Goal: Task Accomplishment & Management: Complete application form

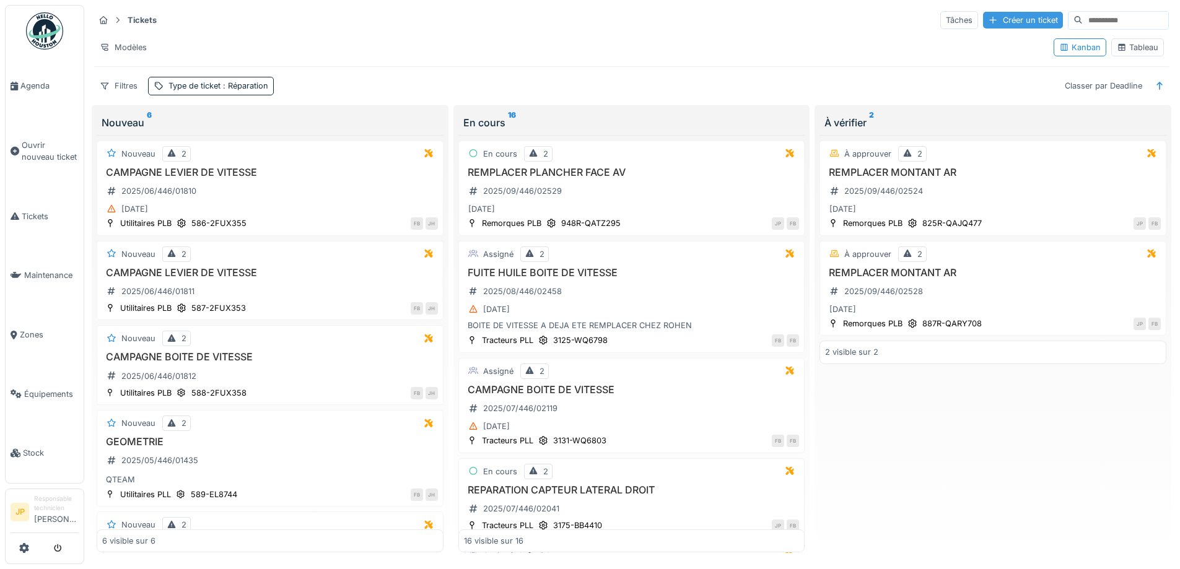
click at [987, 23] on div "Créer un ticket" at bounding box center [1023, 20] width 80 height 17
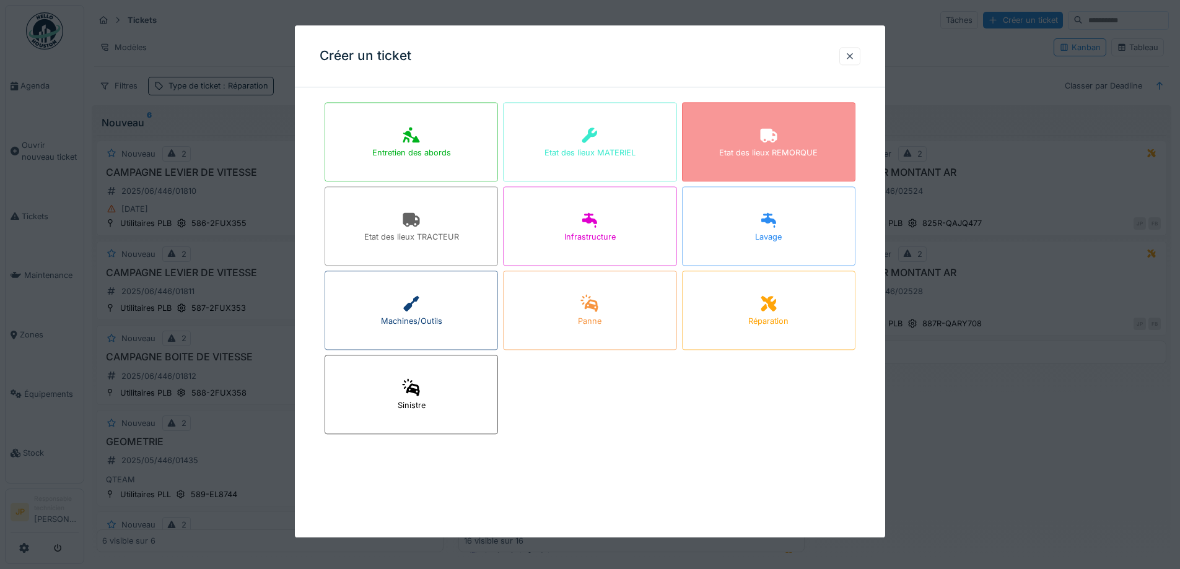
click at [785, 146] on div "Etat des lieux REMORQUE" at bounding box center [768, 141] width 173 height 79
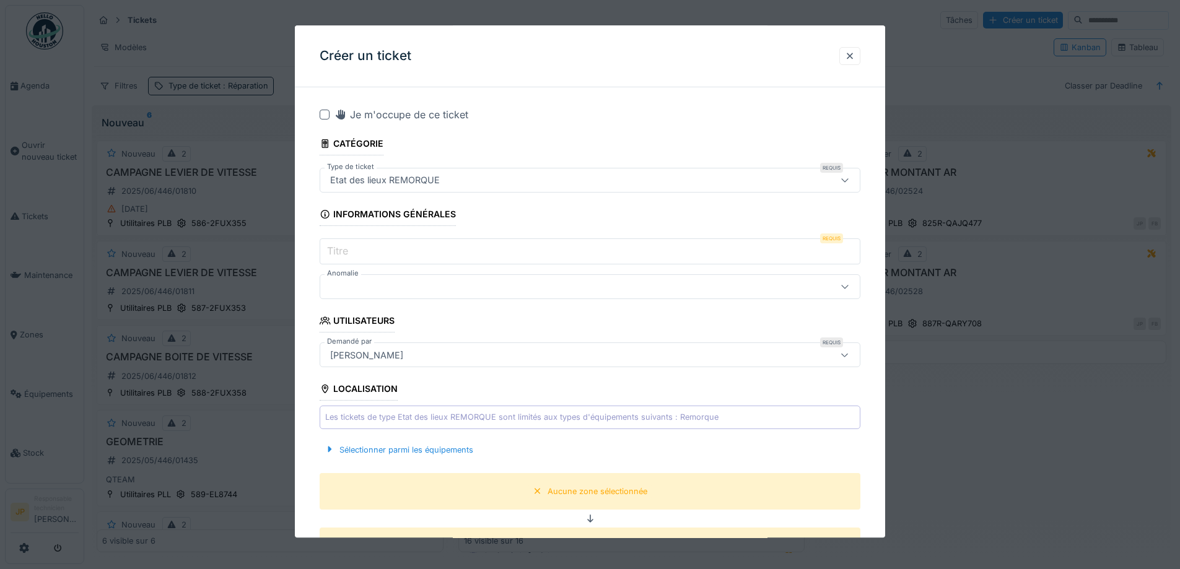
click at [323, 113] on div at bounding box center [325, 115] width 10 height 10
click at [372, 255] on input "Titre" at bounding box center [590, 252] width 541 height 26
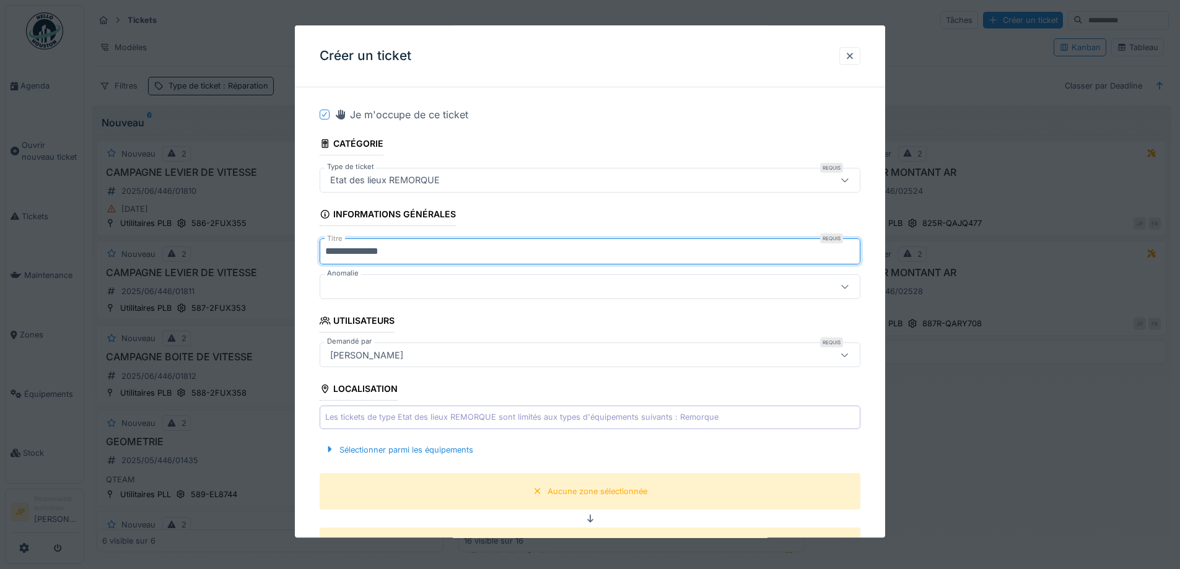
scroll to position [186, 0]
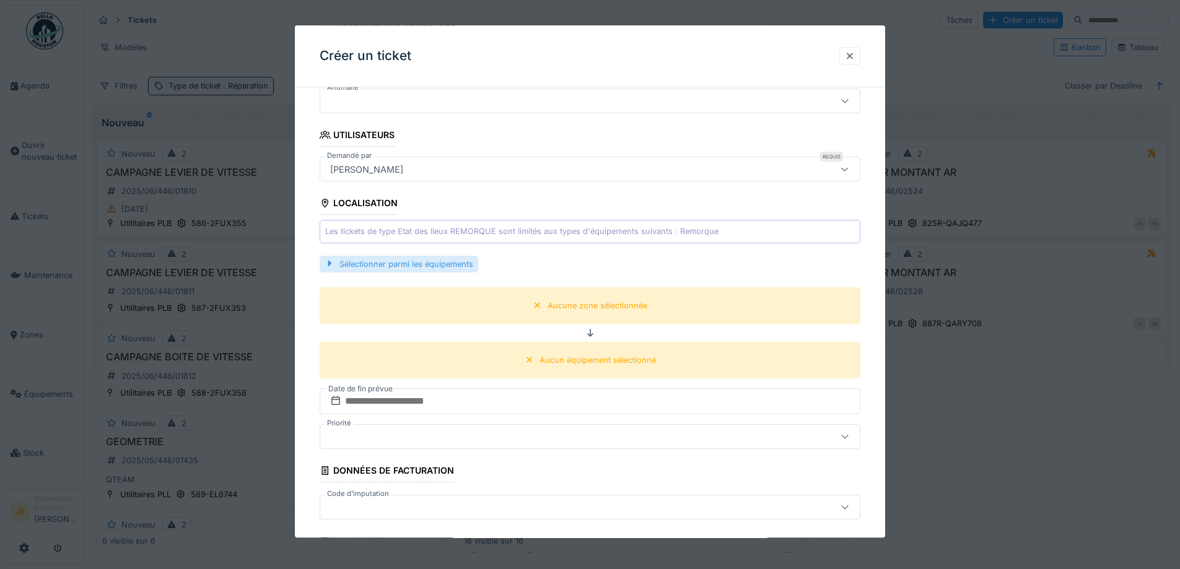
type input "**********"
click at [436, 268] on div "Sélectionner parmi les équipements" at bounding box center [399, 264] width 159 height 17
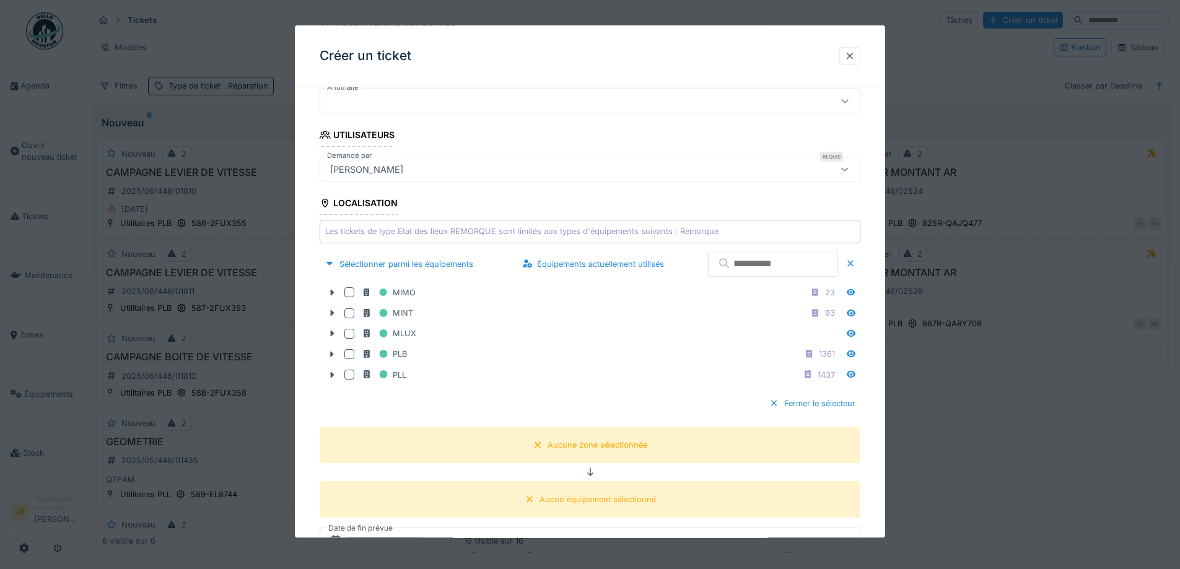
click at [744, 274] on input "text" at bounding box center [773, 264] width 130 height 26
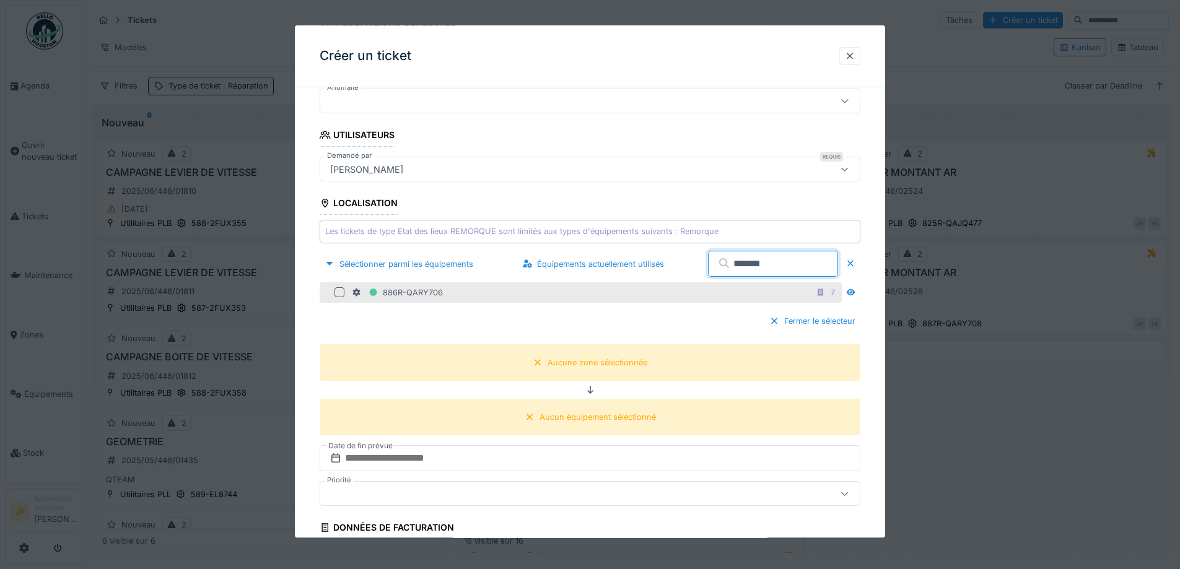
type input "*******"
click at [342, 294] on div at bounding box center [339, 293] width 10 height 10
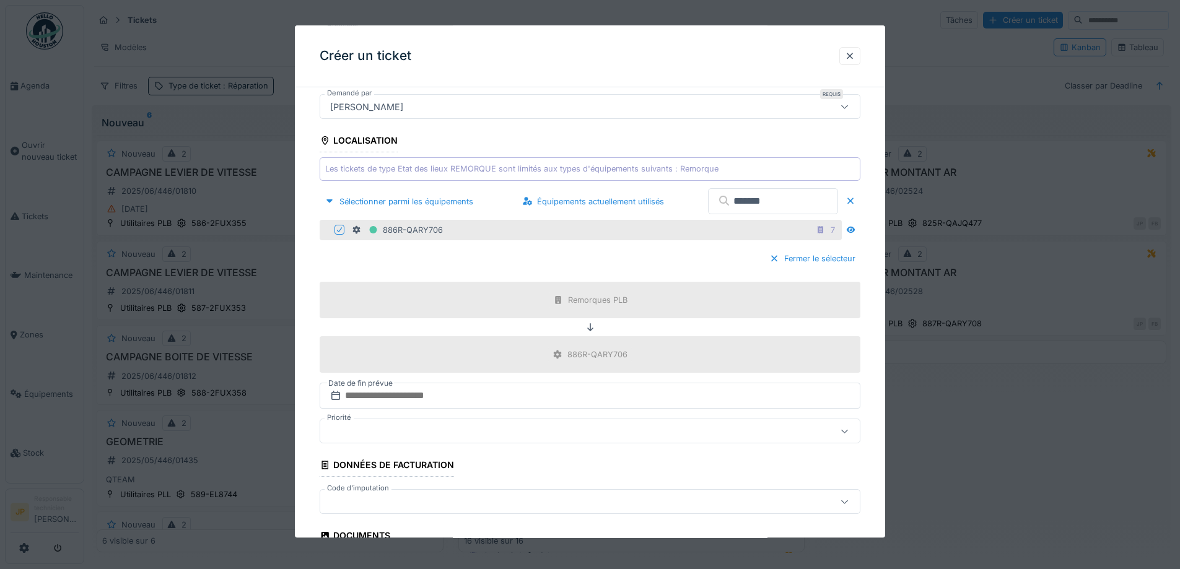
scroll to position [372, 0]
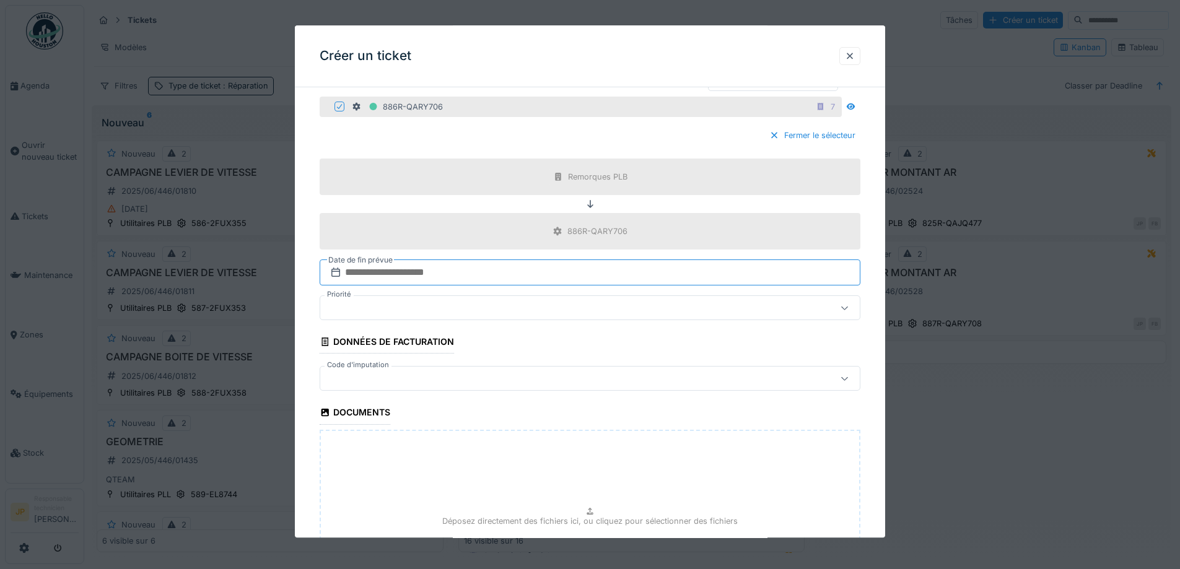
click at [461, 277] on input "text" at bounding box center [590, 273] width 541 height 26
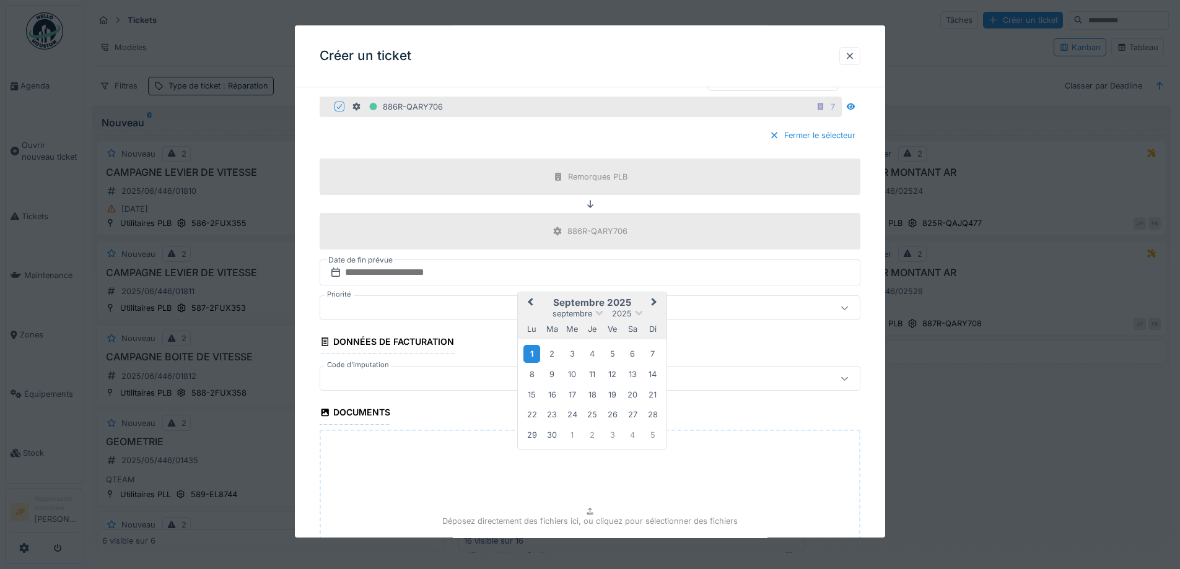
click at [530, 355] on div "1" at bounding box center [531, 354] width 17 height 18
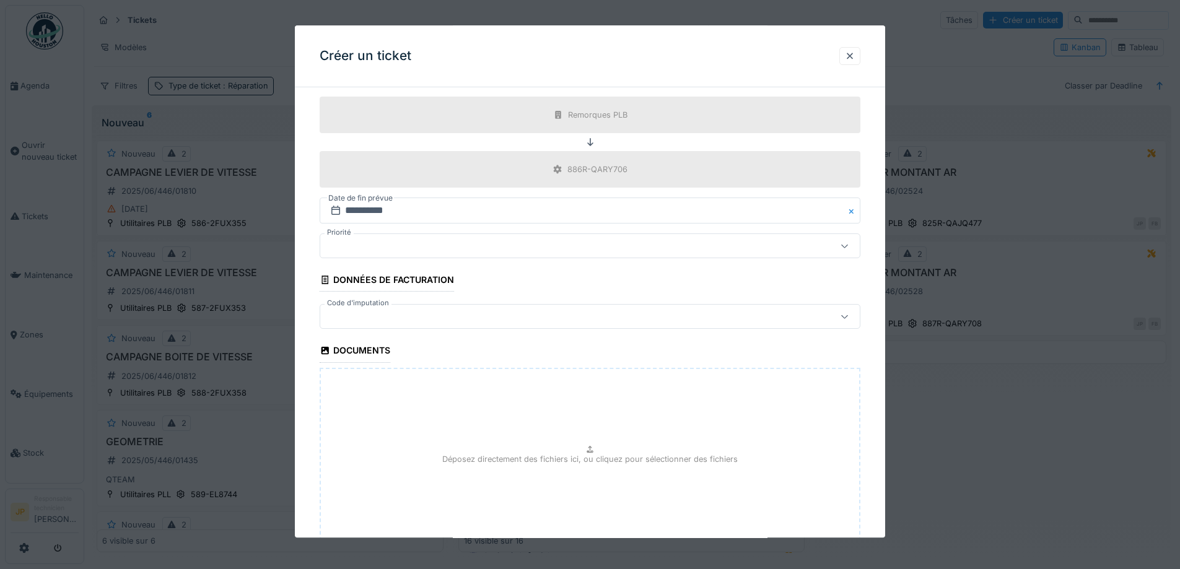
click at [413, 320] on div at bounding box center [558, 317] width 466 height 14
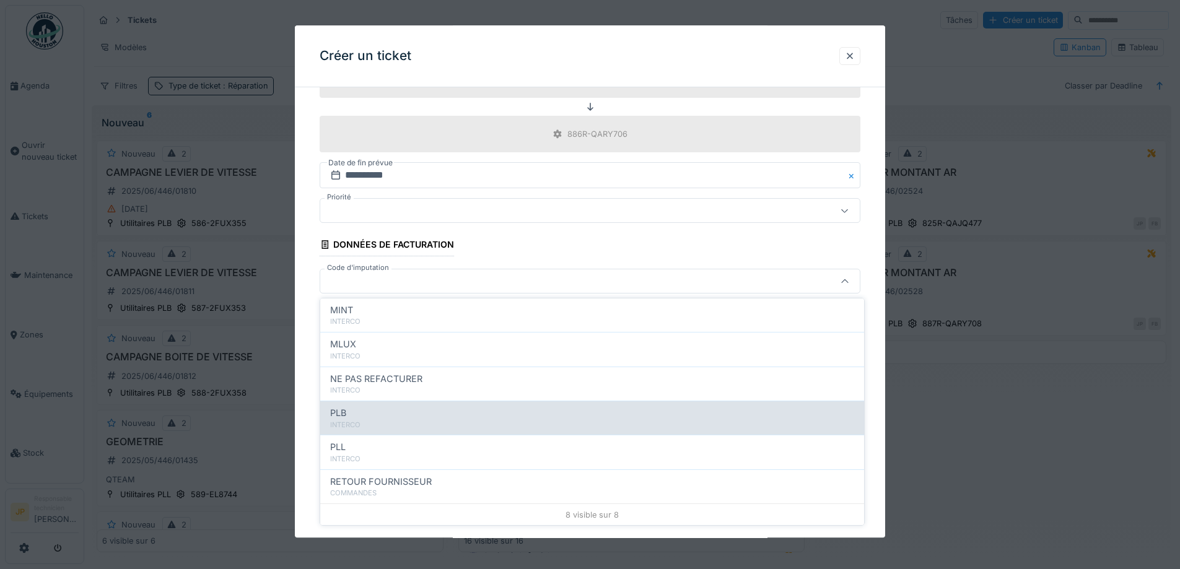
scroll to position [136, 0]
click at [380, 421] on div "INTERCO" at bounding box center [592, 424] width 524 height 11
type input "***"
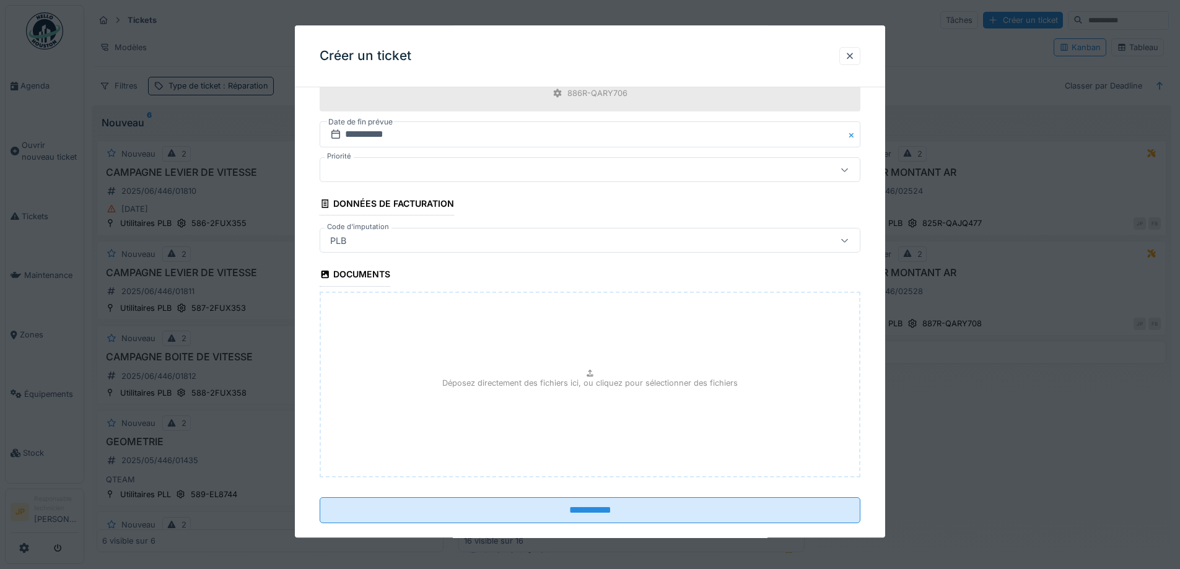
scroll to position [530, 0]
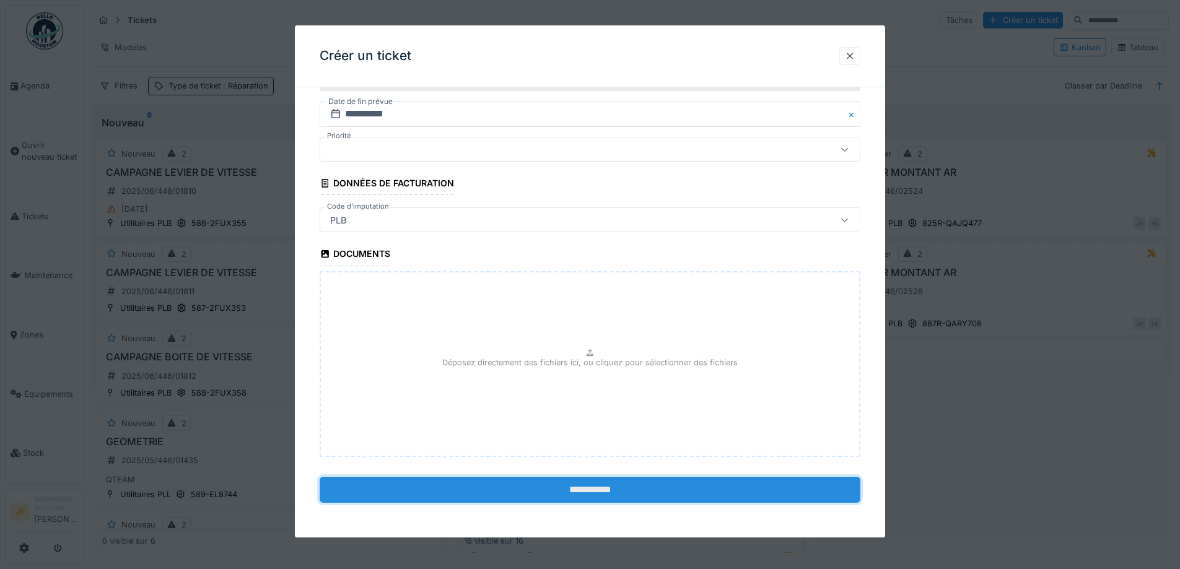
click at [592, 489] on input "**********" at bounding box center [590, 490] width 541 height 26
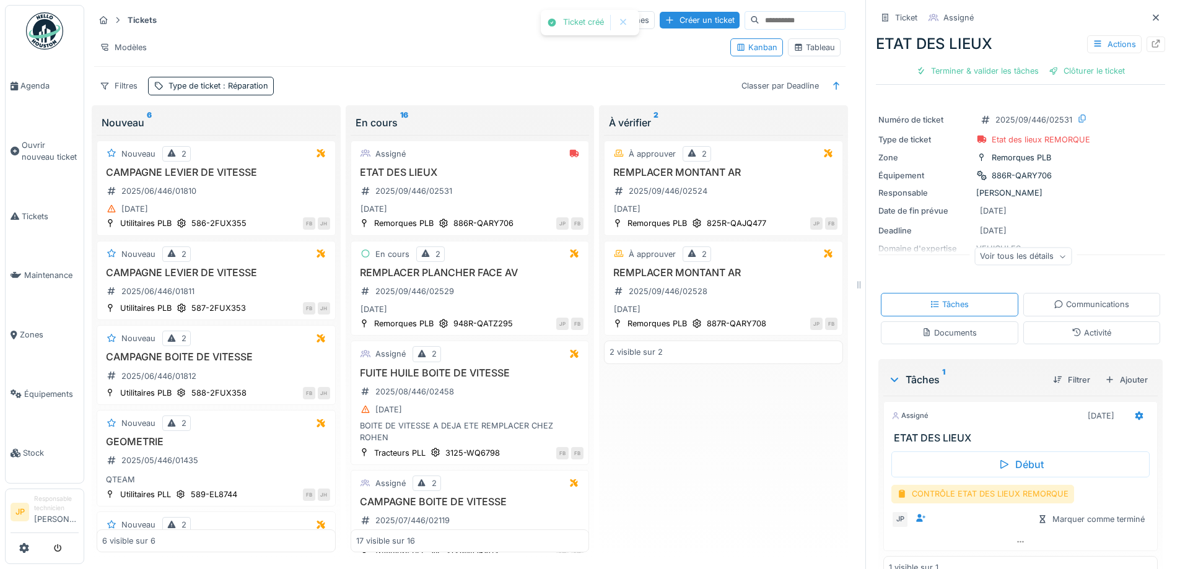
click at [1000, 494] on div "CONTRÔLE ETAT DES LIEUX REMORQUE" at bounding box center [982, 494] width 183 height 18
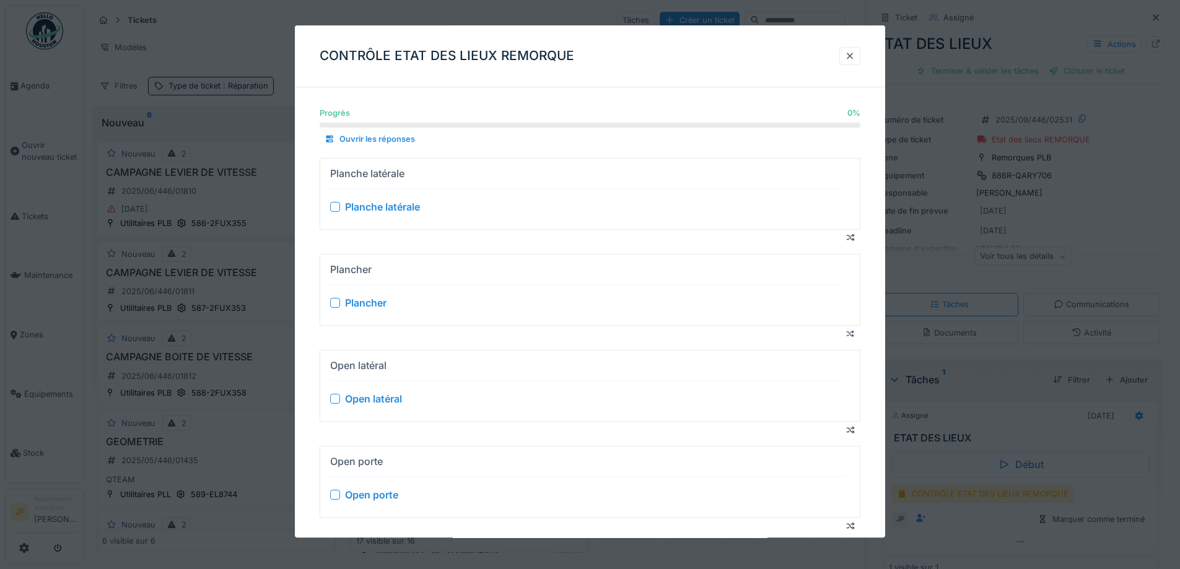
click at [334, 206] on div at bounding box center [335, 207] width 10 height 10
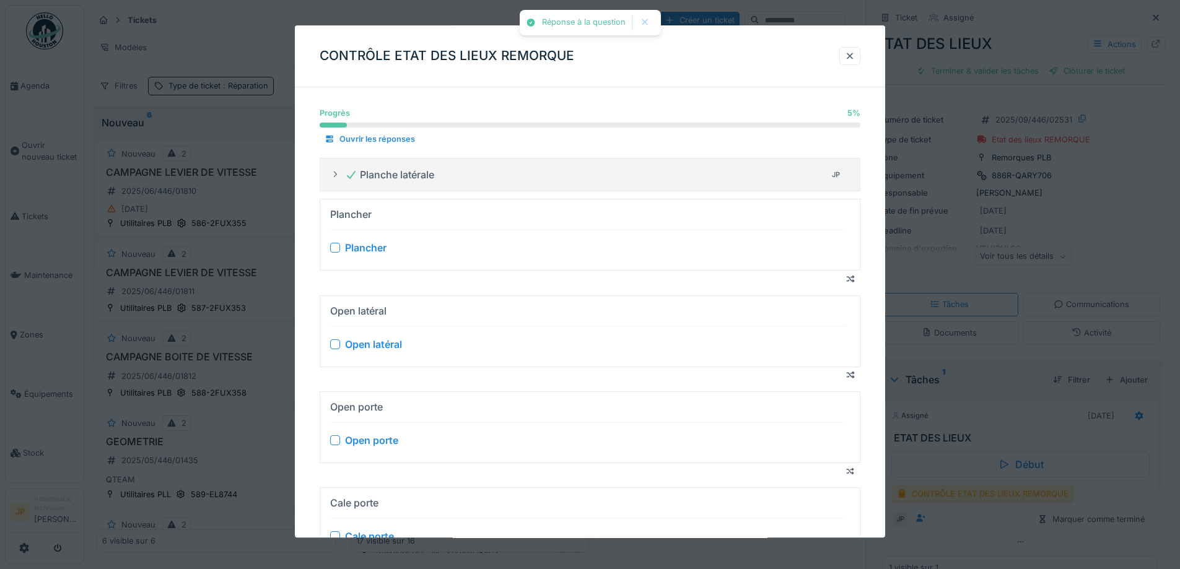
click at [338, 245] on div at bounding box center [335, 248] width 10 height 10
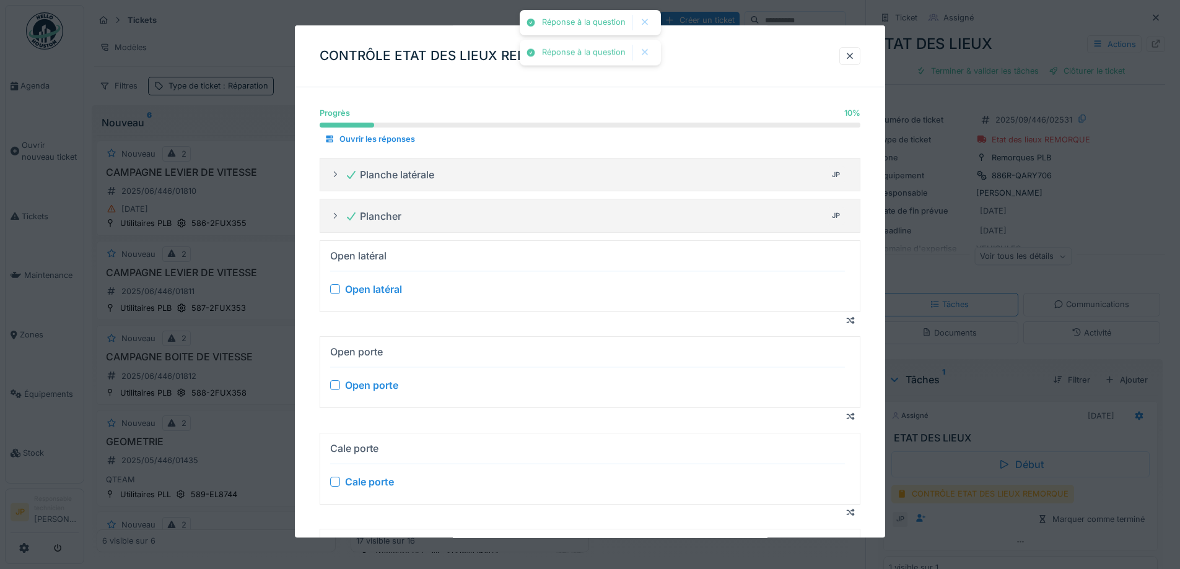
click at [335, 293] on div at bounding box center [335, 290] width 10 height 10
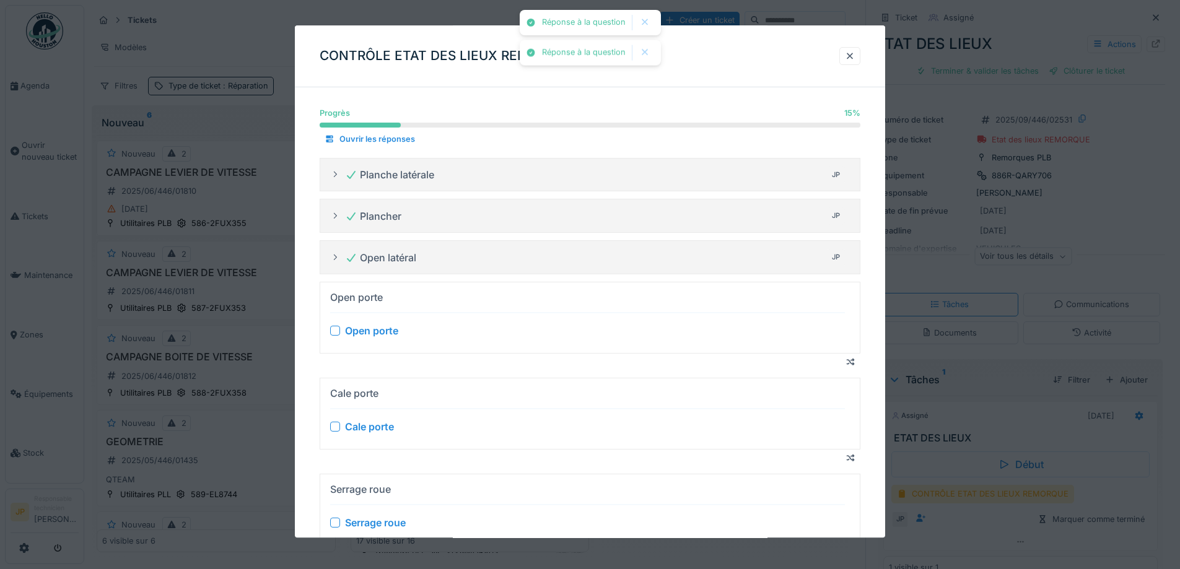
click at [339, 328] on div at bounding box center [335, 331] width 10 height 10
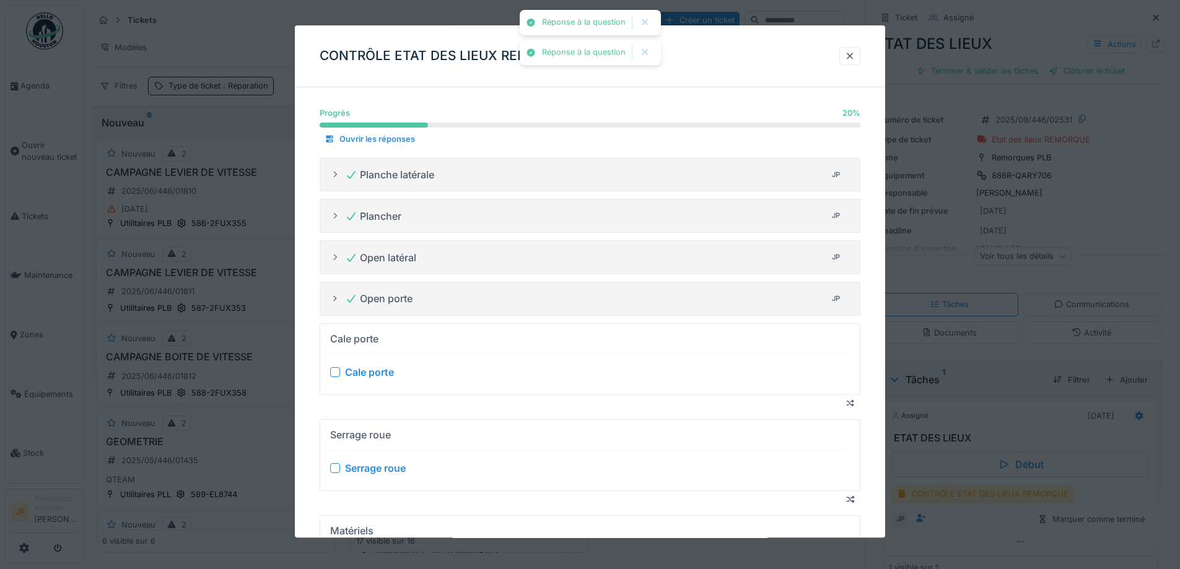
click at [336, 375] on div at bounding box center [335, 372] width 10 height 10
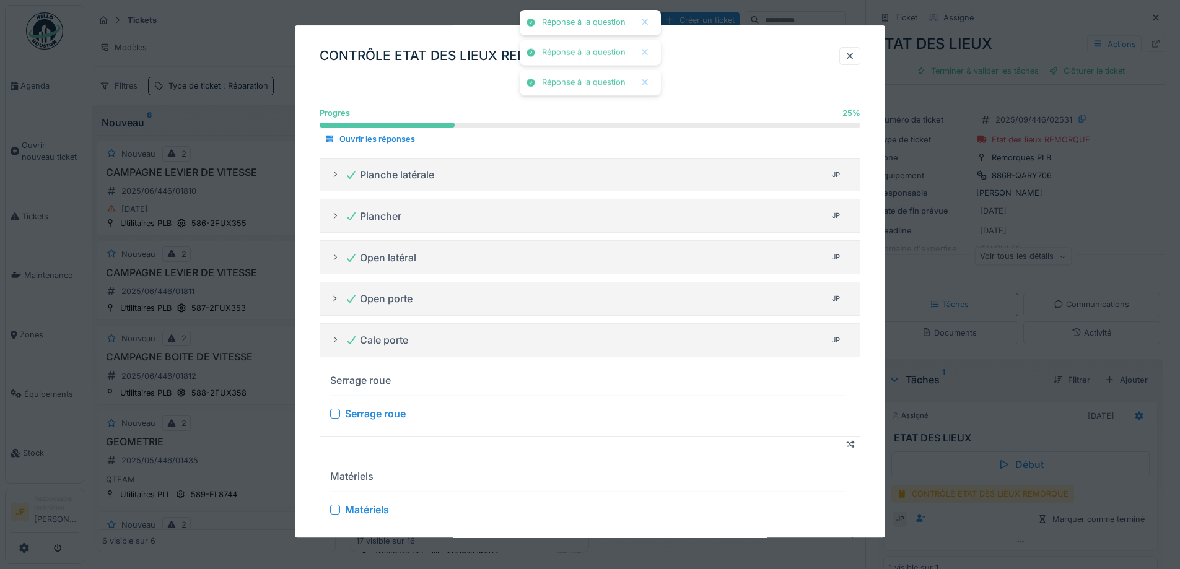
click at [334, 413] on div at bounding box center [335, 414] width 10 height 10
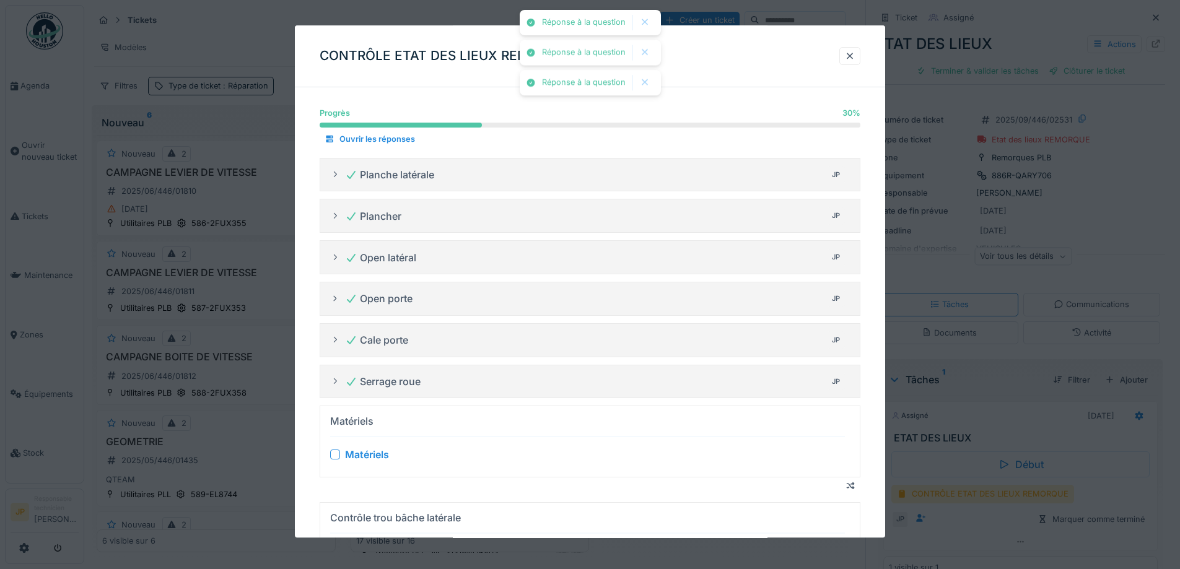
click at [333, 455] on div at bounding box center [335, 455] width 10 height 10
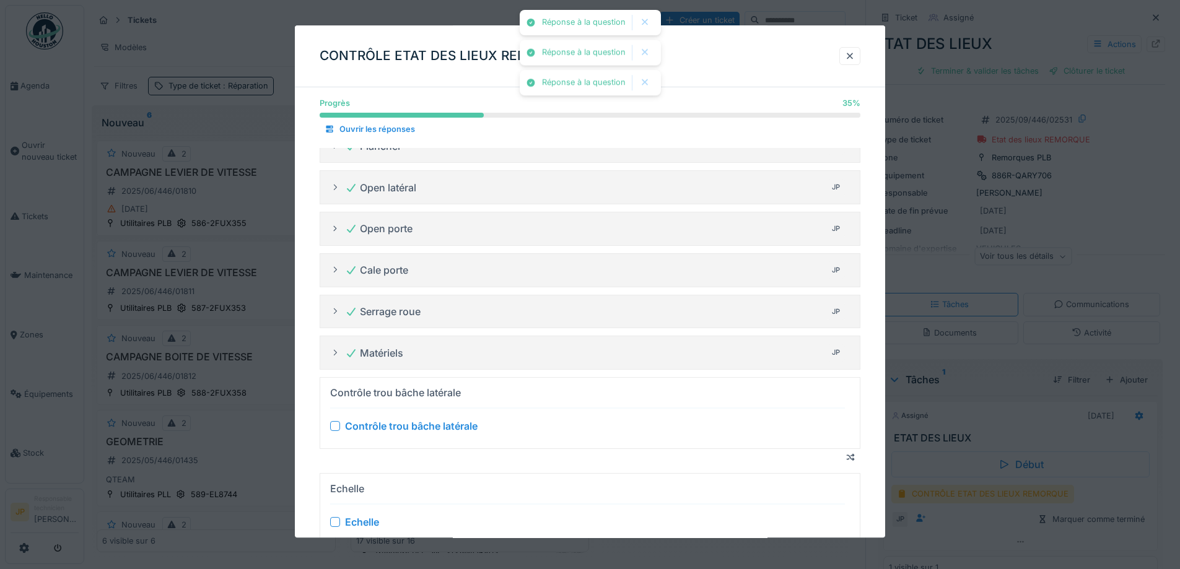
scroll to position [186, 0]
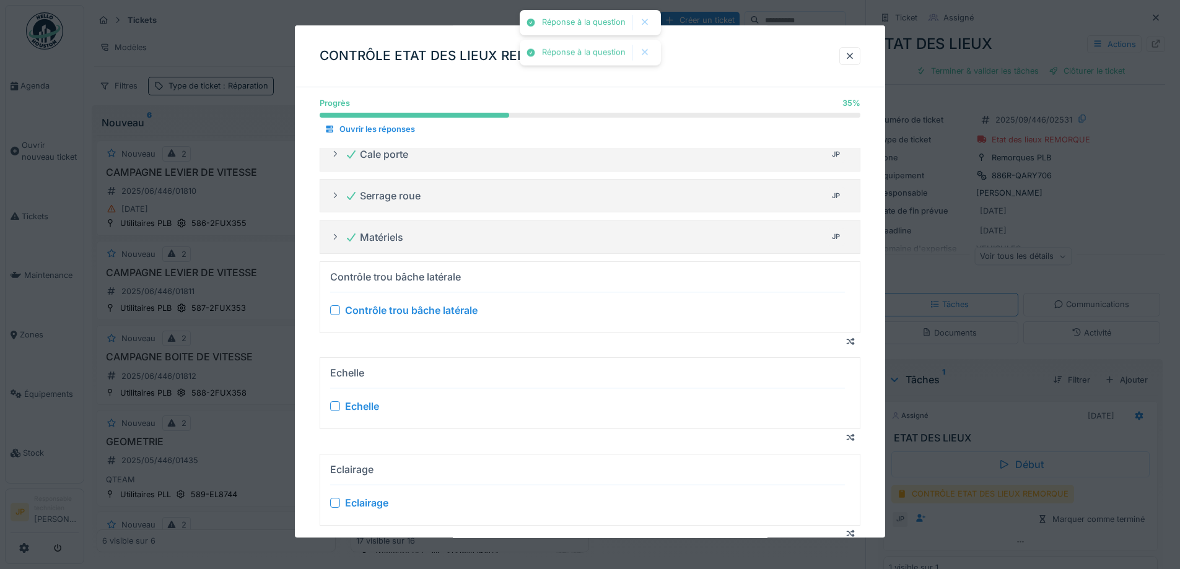
click at [332, 313] on div at bounding box center [335, 310] width 10 height 10
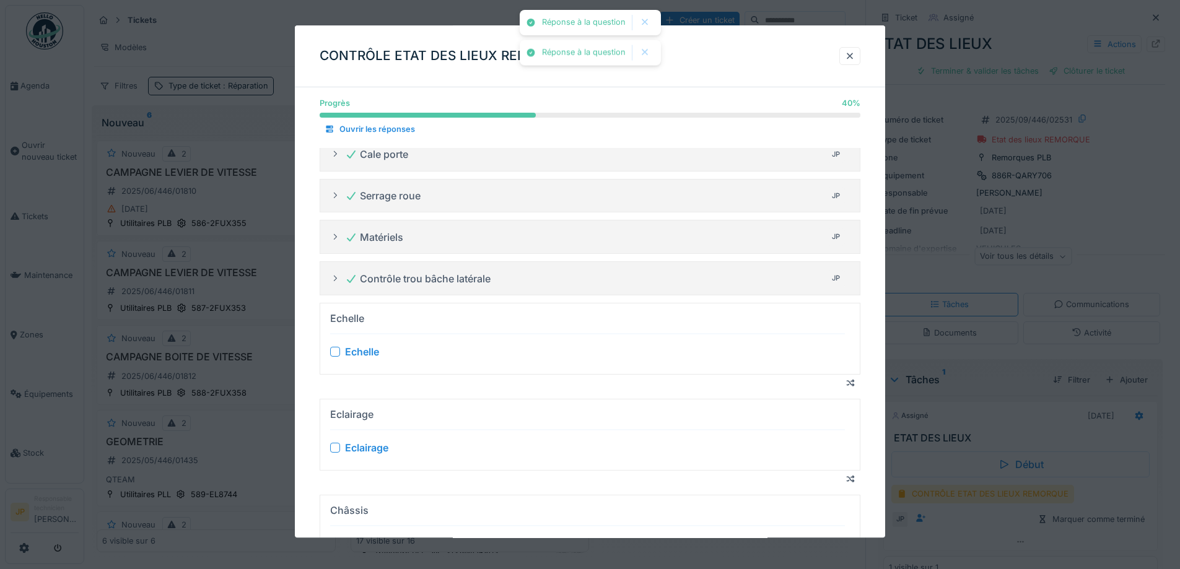
click at [334, 354] on div at bounding box center [335, 352] width 10 height 10
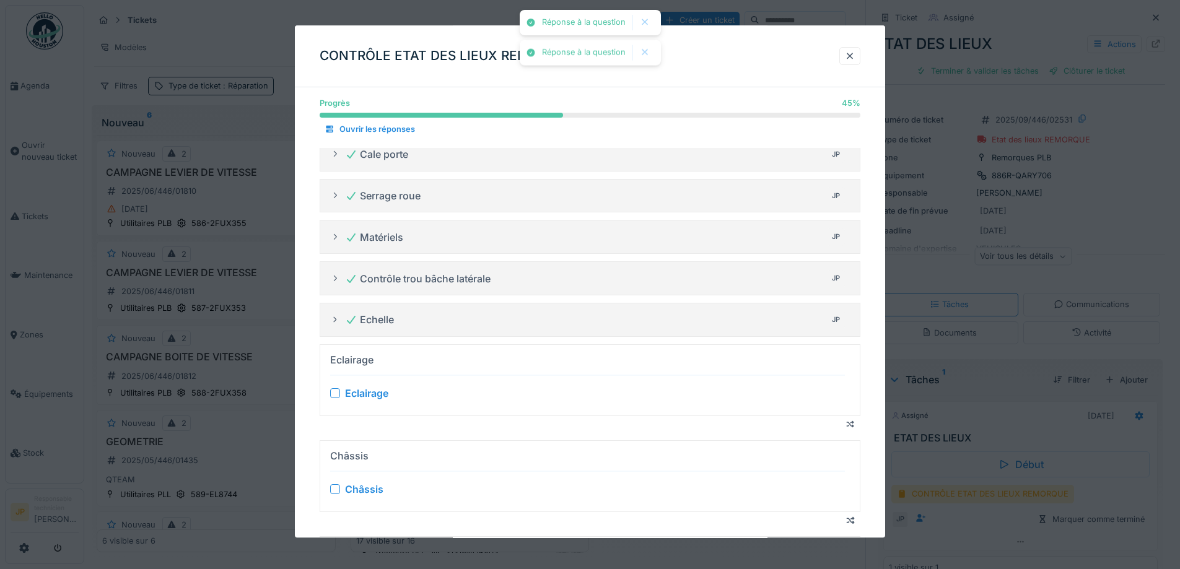
click at [333, 386] on div "Eclairage" at bounding box center [587, 393] width 515 height 15
click at [335, 393] on div at bounding box center [335, 393] width 10 height 10
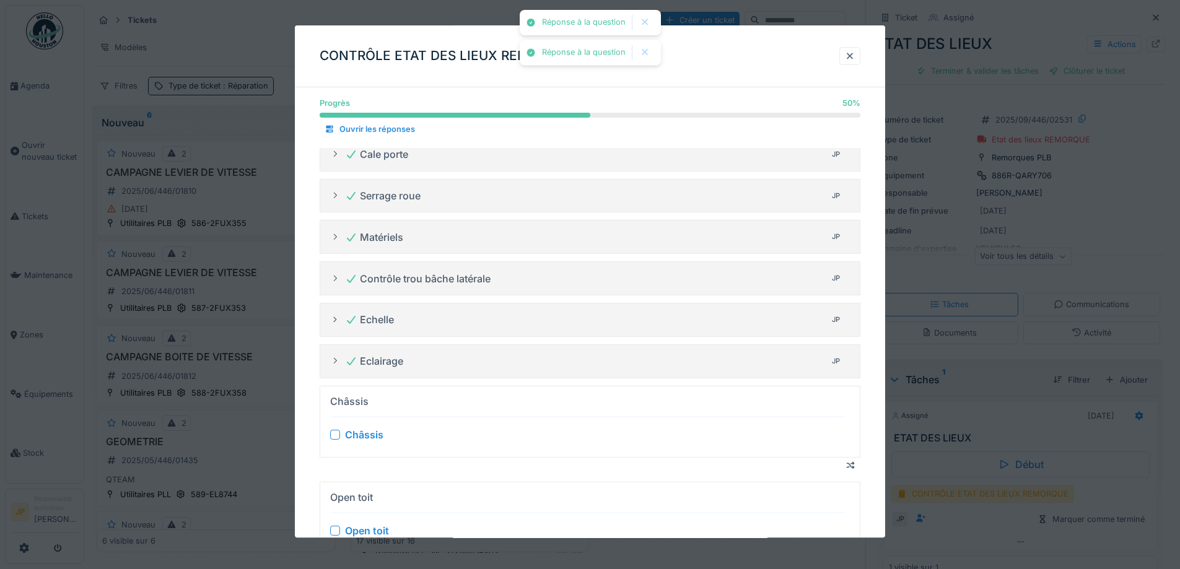
click at [334, 440] on div "Châssis" at bounding box center [587, 434] width 515 height 15
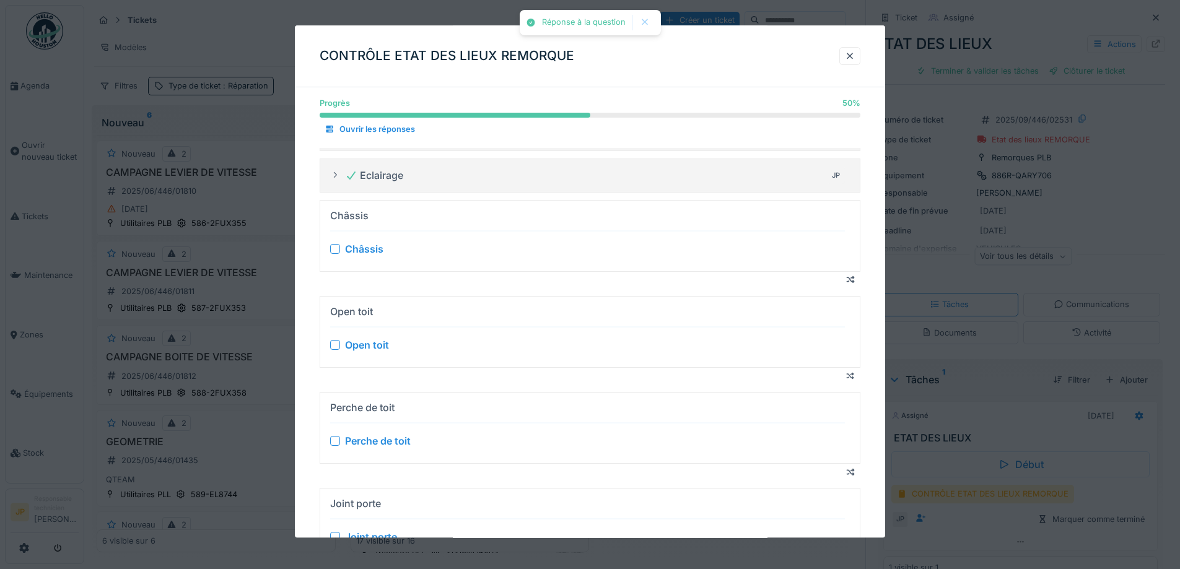
click at [337, 248] on div at bounding box center [335, 249] width 10 height 10
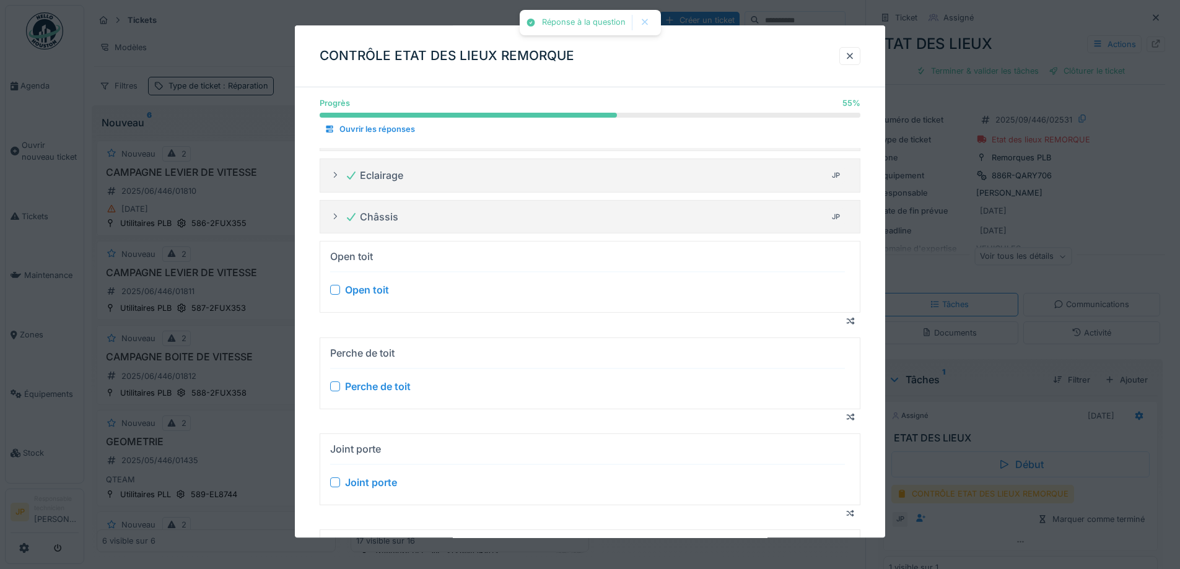
click at [334, 291] on div at bounding box center [335, 291] width 10 height 10
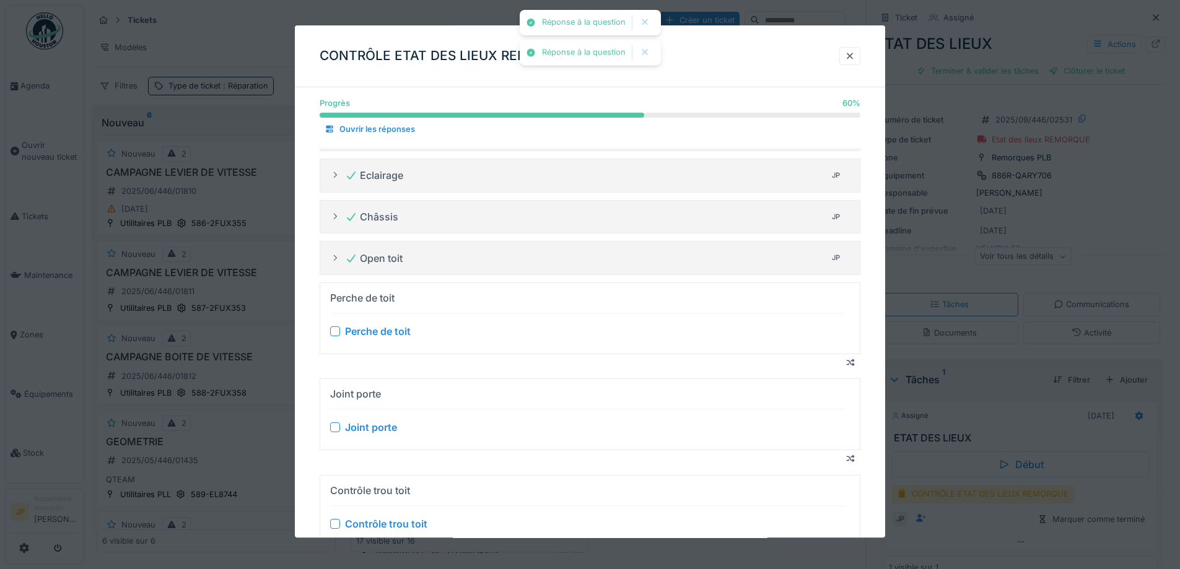
click at [336, 329] on div at bounding box center [335, 331] width 10 height 10
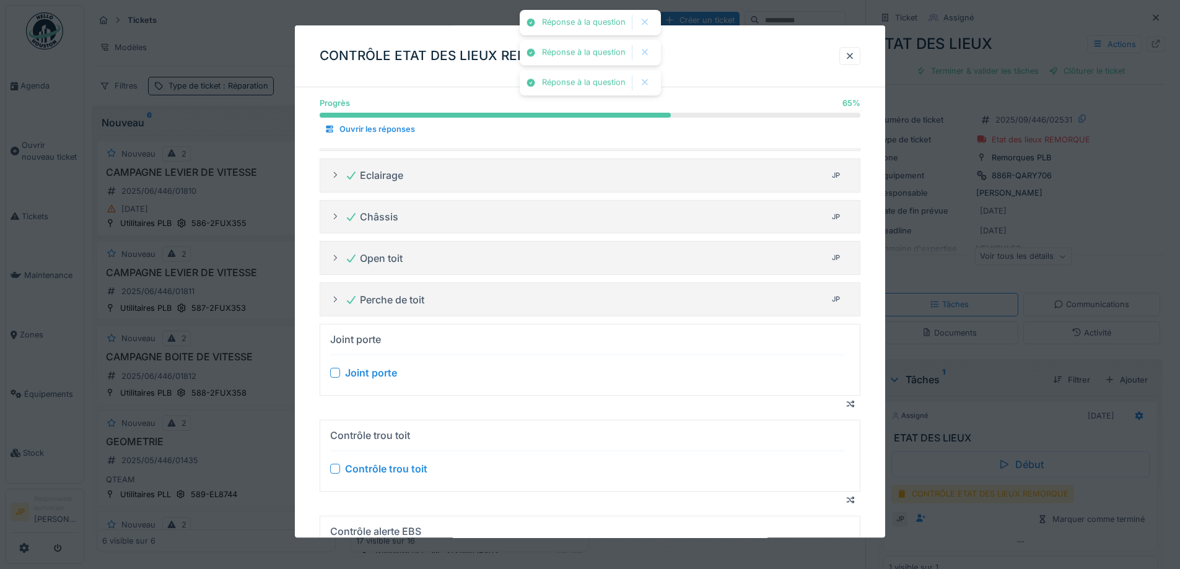
click at [334, 376] on div at bounding box center [335, 373] width 10 height 10
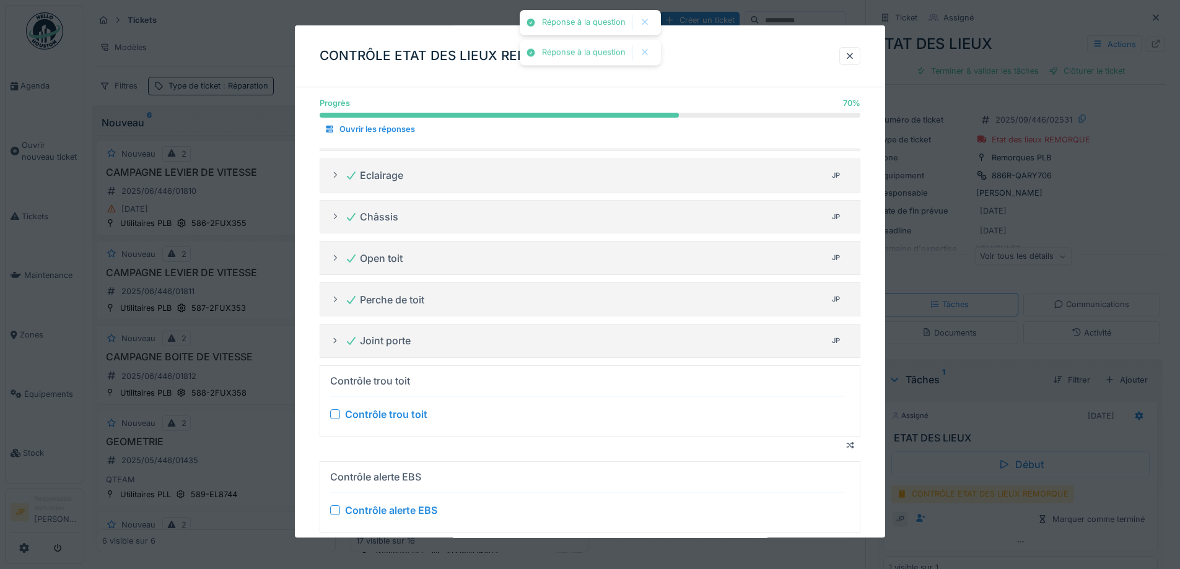
drag, startPoint x: 339, startPoint y: 409, endPoint x: 336, endPoint y: 421, distance: 12.0
click at [338, 410] on div "Contrôle trou toit" at bounding box center [587, 414] width 515 height 15
click at [333, 407] on div "Contrôle trou toit" at bounding box center [587, 414] width 515 height 15
click at [336, 414] on div at bounding box center [335, 414] width 10 height 10
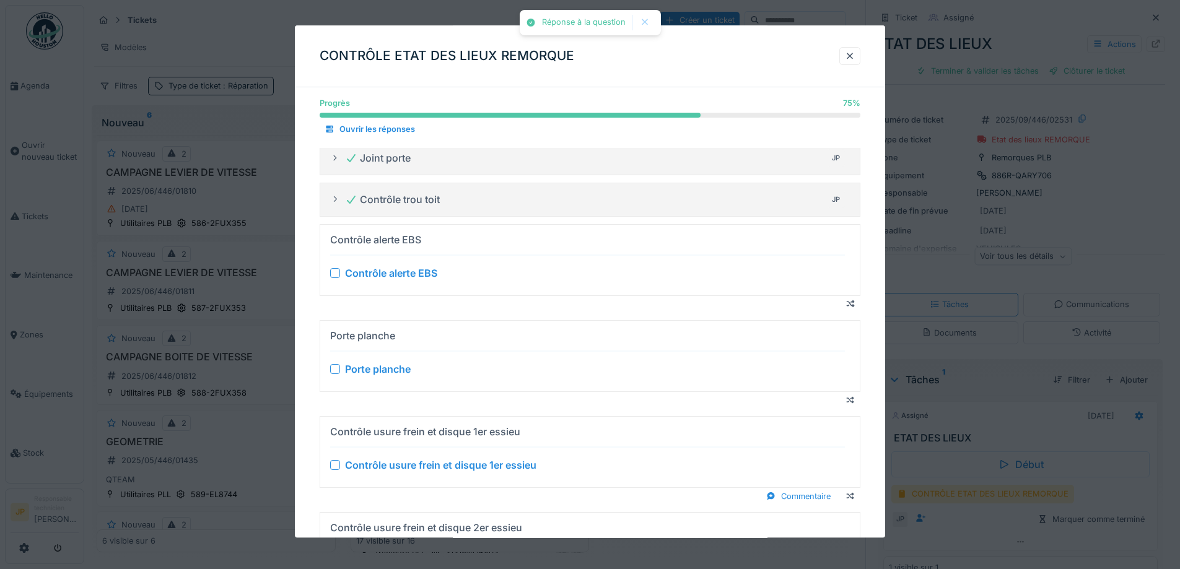
scroll to position [557, 0]
click at [338, 276] on div "Contrôle alerte EBS" at bounding box center [587, 270] width 515 height 15
click at [331, 270] on div at bounding box center [335, 270] width 10 height 10
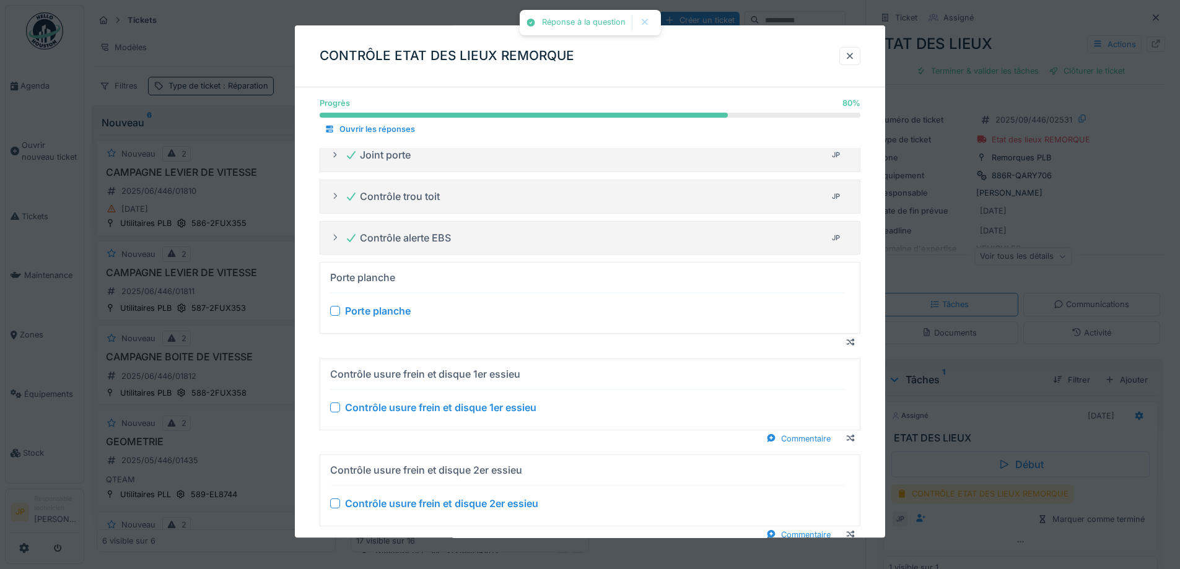
click at [336, 310] on div at bounding box center [335, 312] width 10 height 10
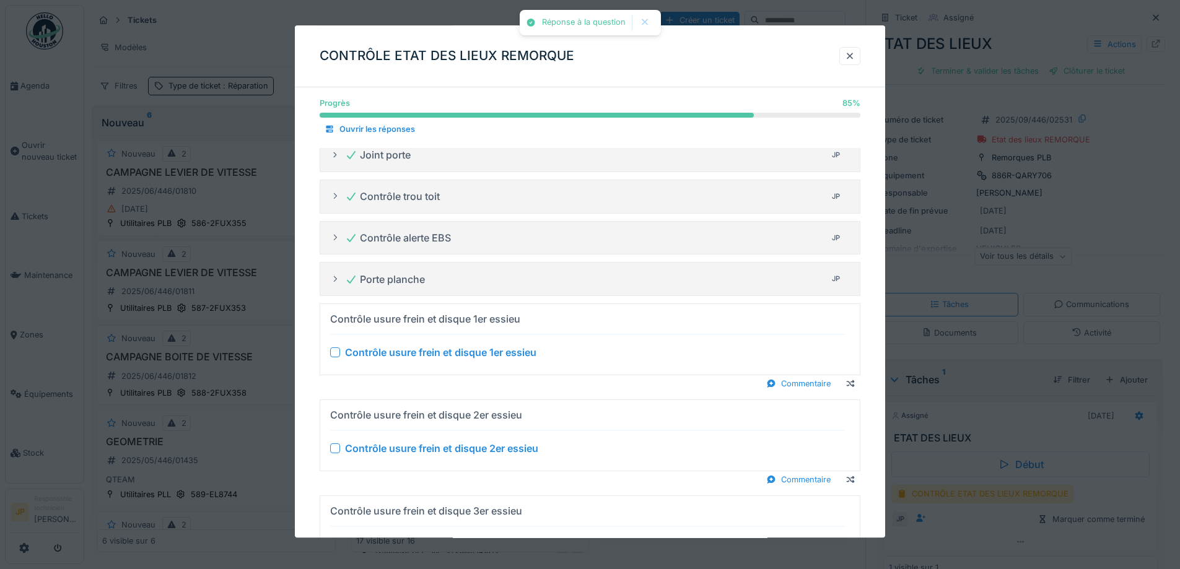
click at [336, 352] on div at bounding box center [335, 352] width 10 height 10
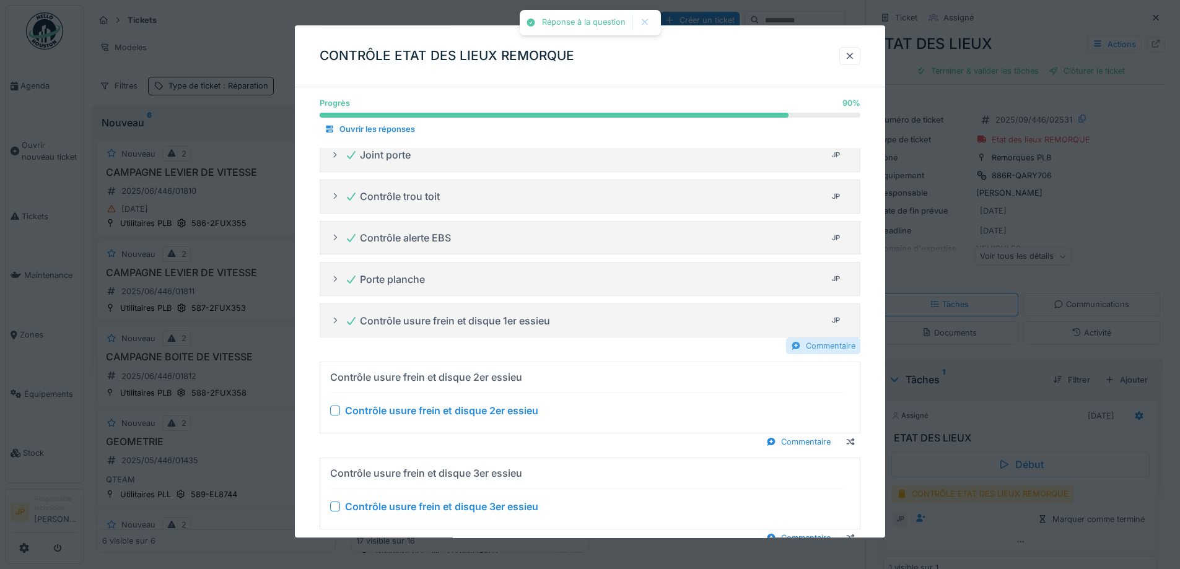
click at [824, 343] on div "Commentaire" at bounding box center [823, 346] width 74 height 17
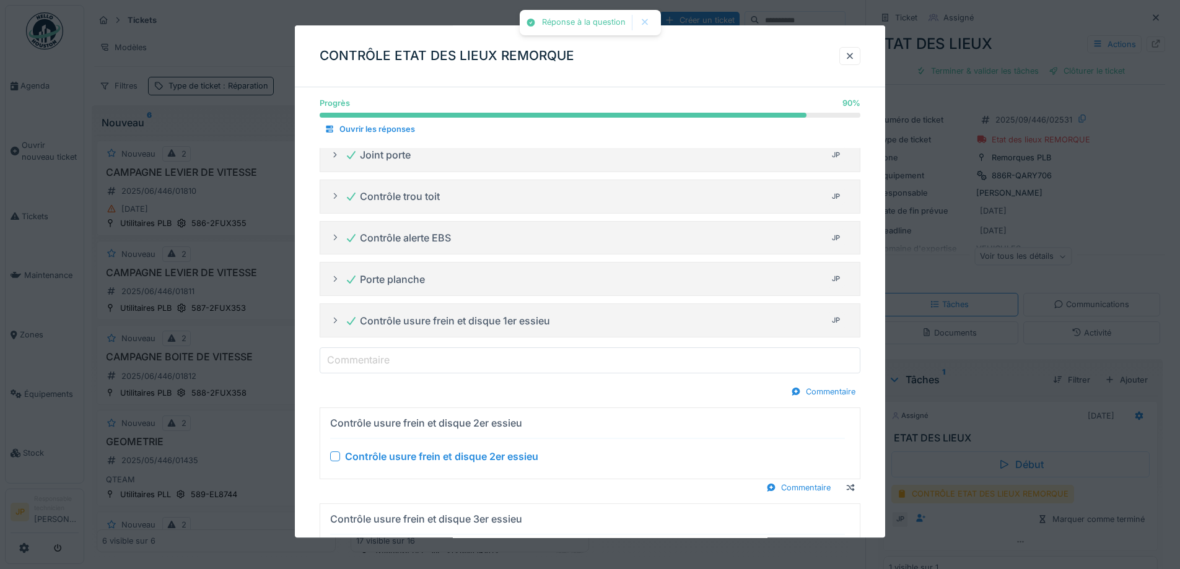
click at [598, 358] on input "Commentaire" at bounding box center [590, 360] width 541 height 26
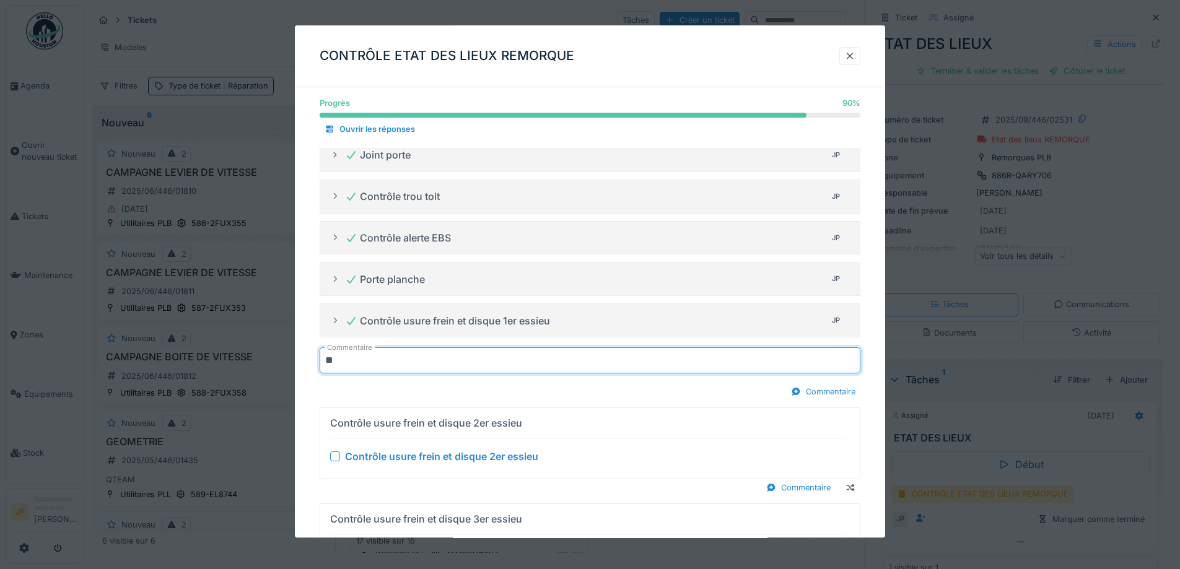
type input "*******"
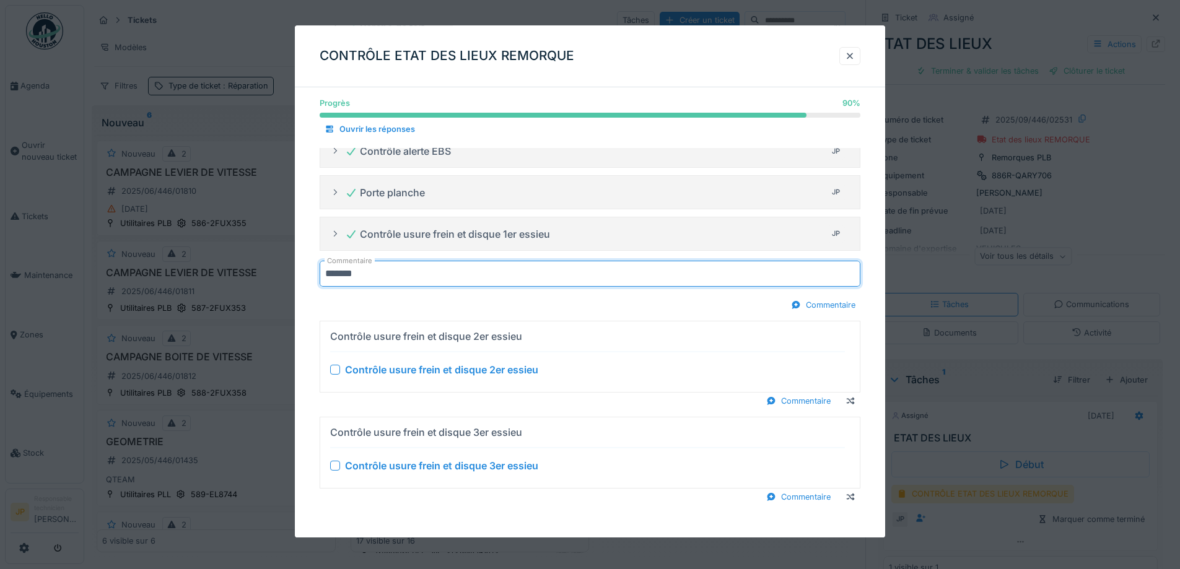
click at [335, 372] on div at bounding box center [335, 370] width 10 height 10
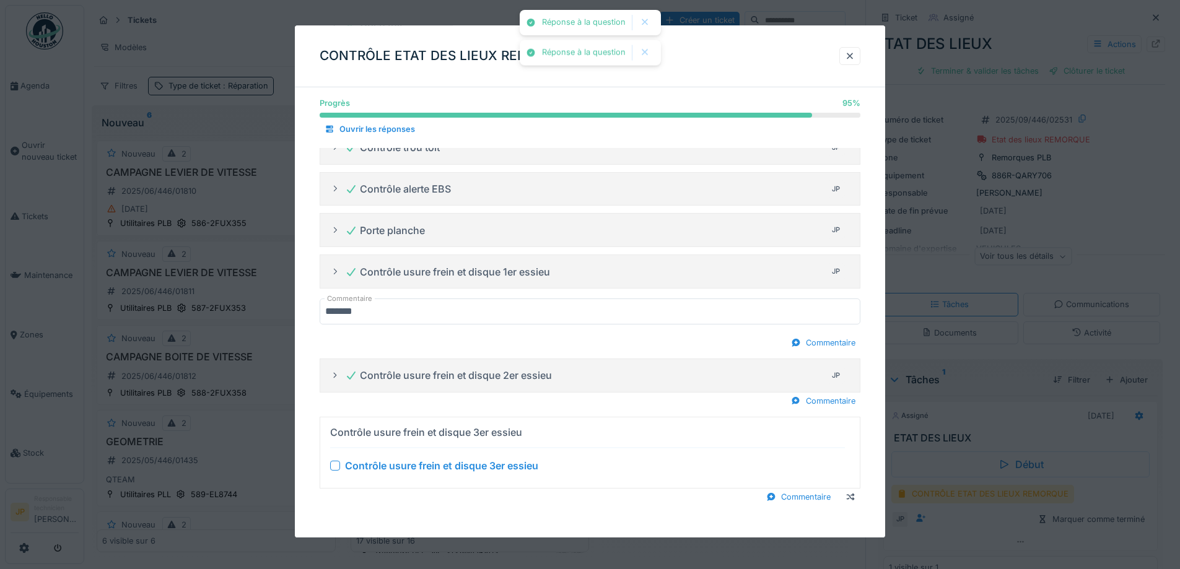
scroll to position [606, 0]
click at [829, 404] on div "Commentaire" at bounding box center [823, 401] width 74 height 17
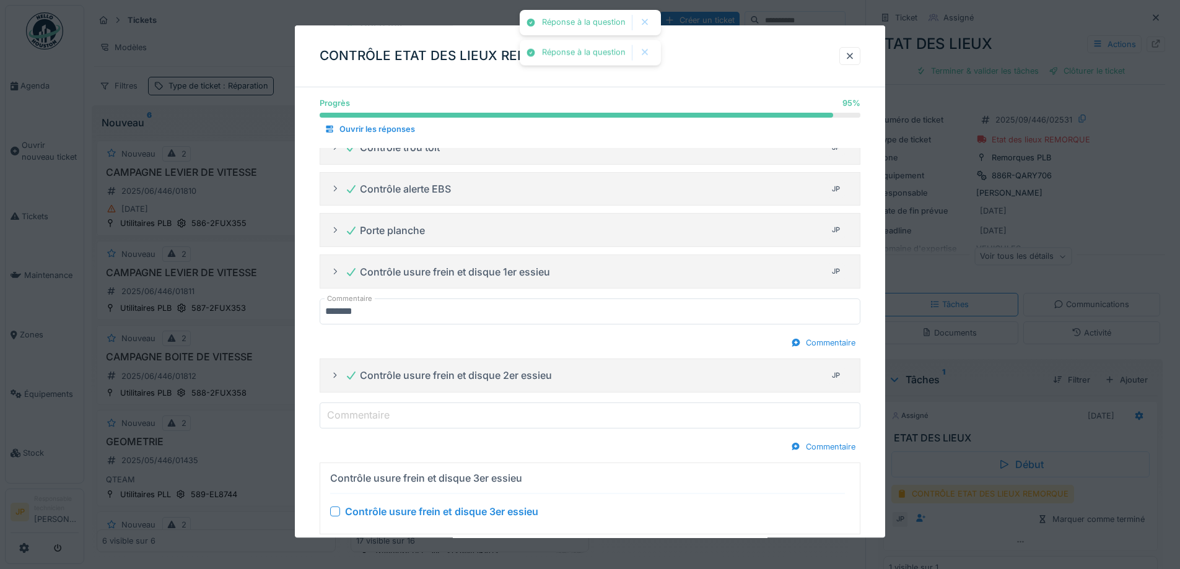
click at [458, 411] on input "Commentaire" at bounding box center [590, 416] width 541 height 26
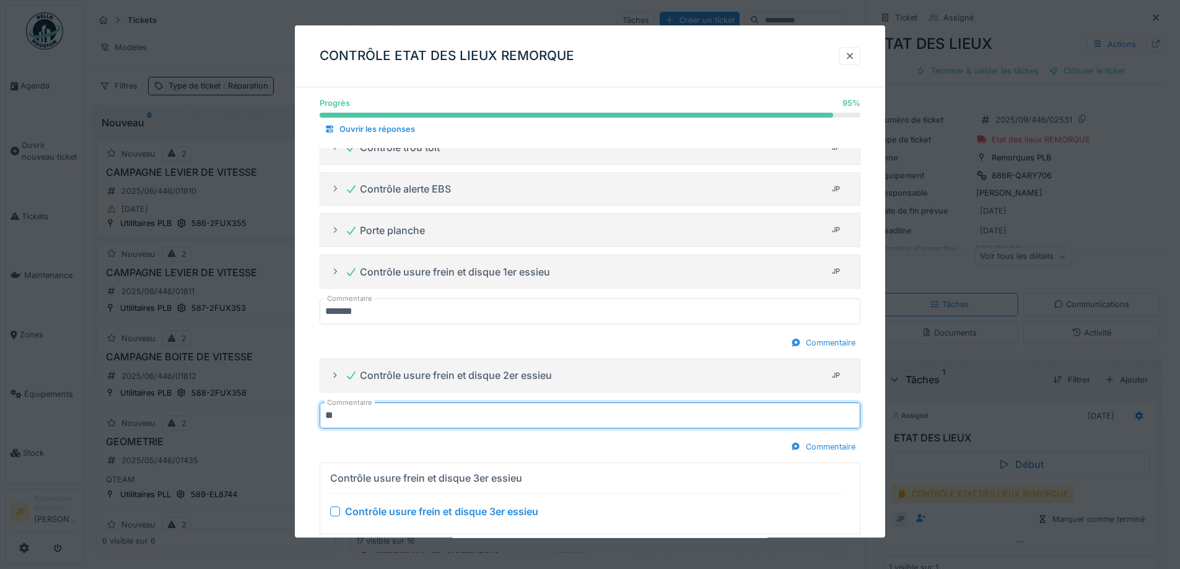
type input "*******"
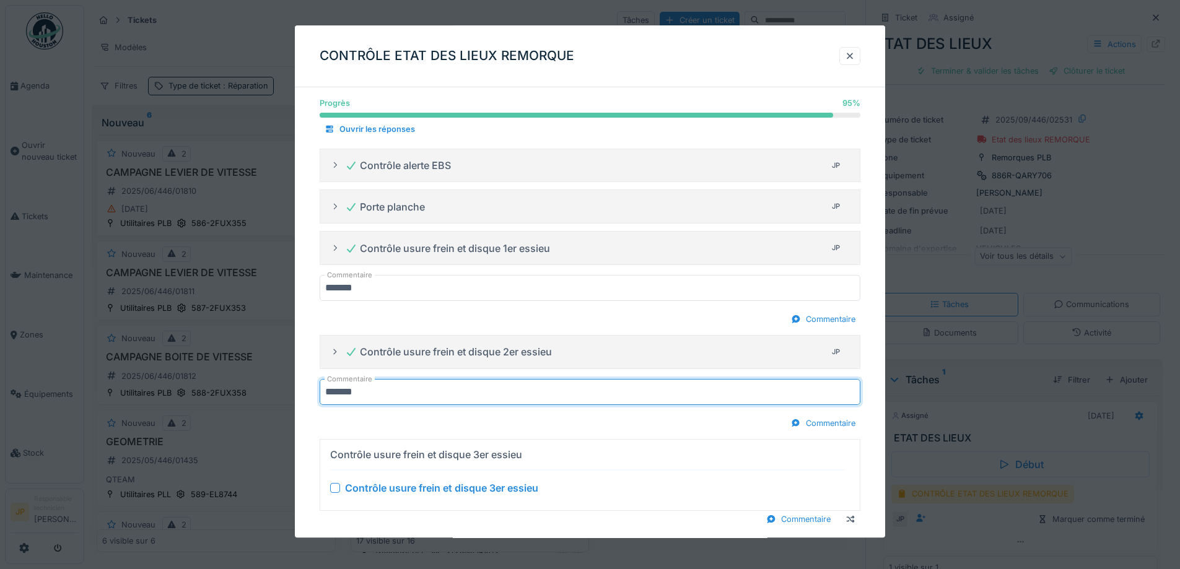
scroll to position [652, 0]
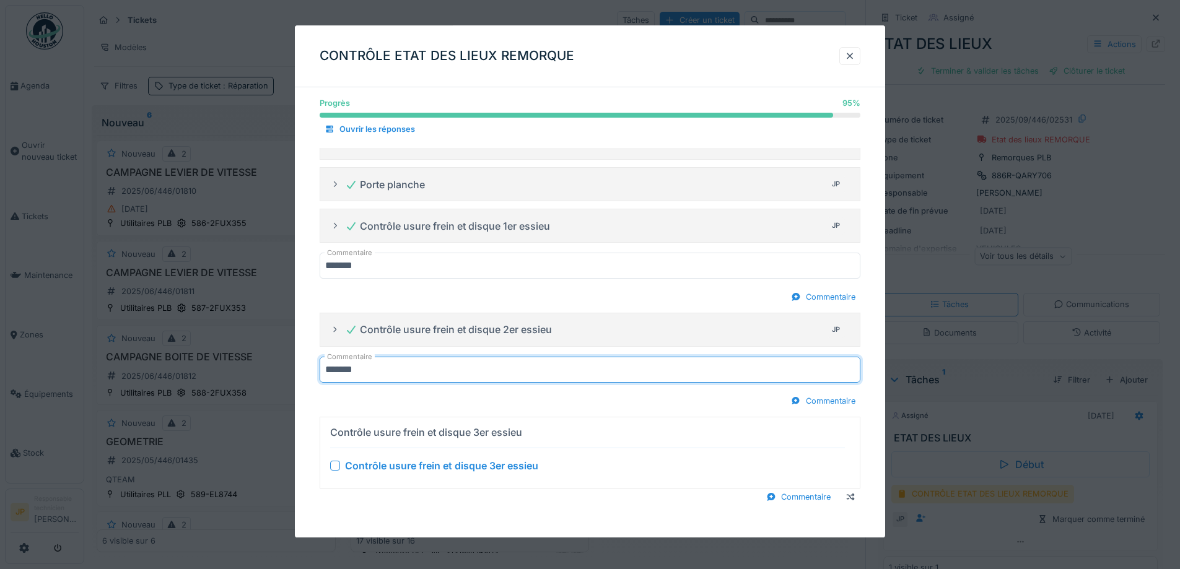
click at [337, 469] on div at bounding box center [335, 466] width 10 height 10
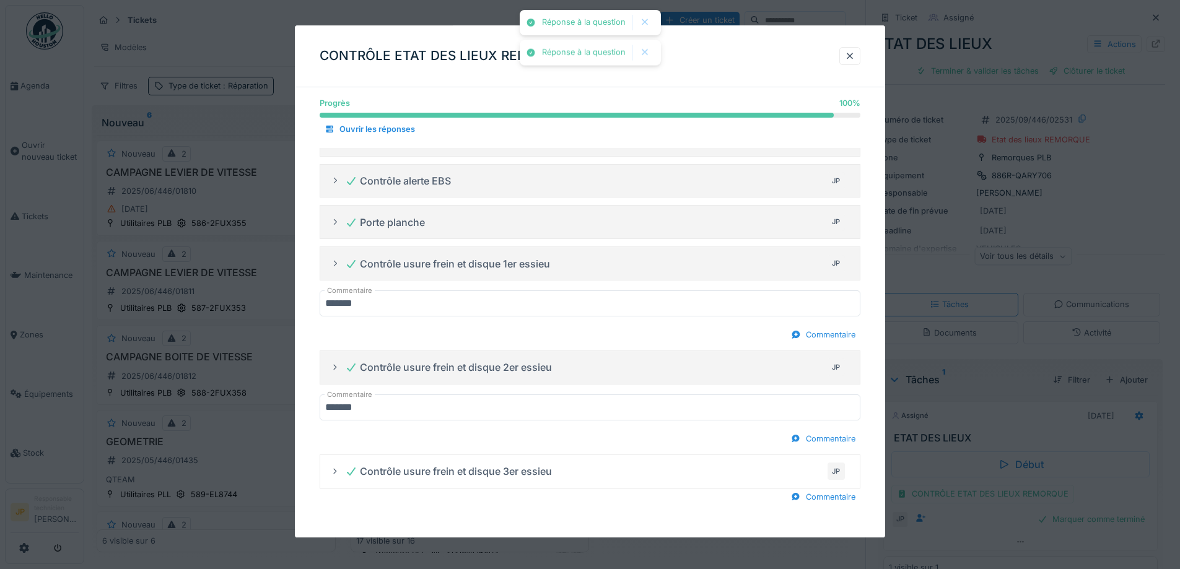
scroll to position [9, 0]
click at [837, 501] on div "Commentaire" at bounding box center [823, 497] width 74 height 17
click at [408, 517] on input "Commentaire" at bounding box center [590, 512] width 541 height 26
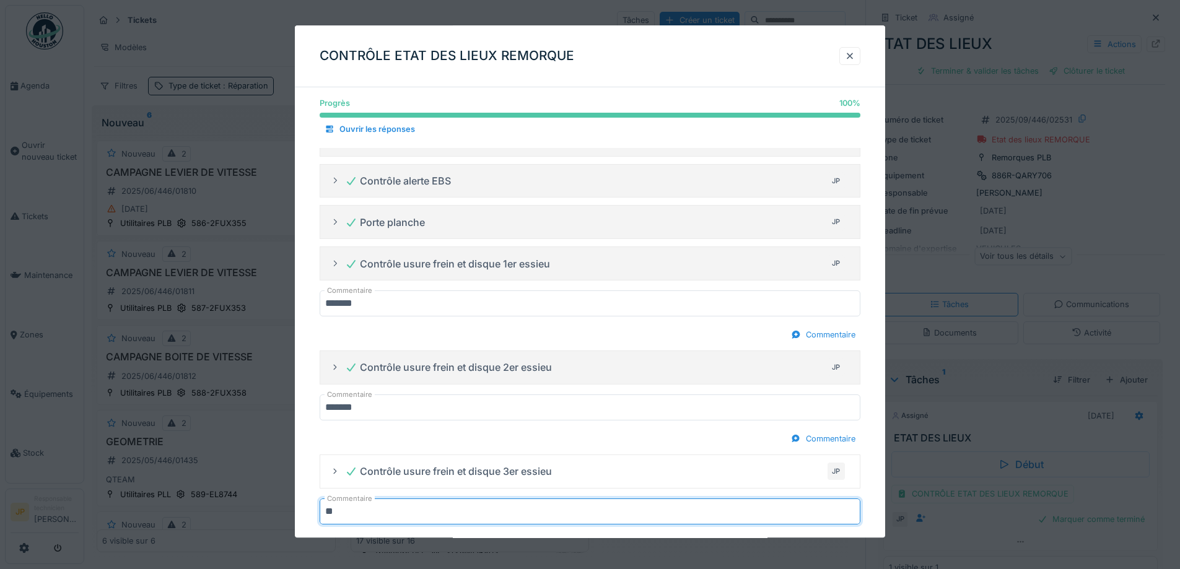
type input "*******"
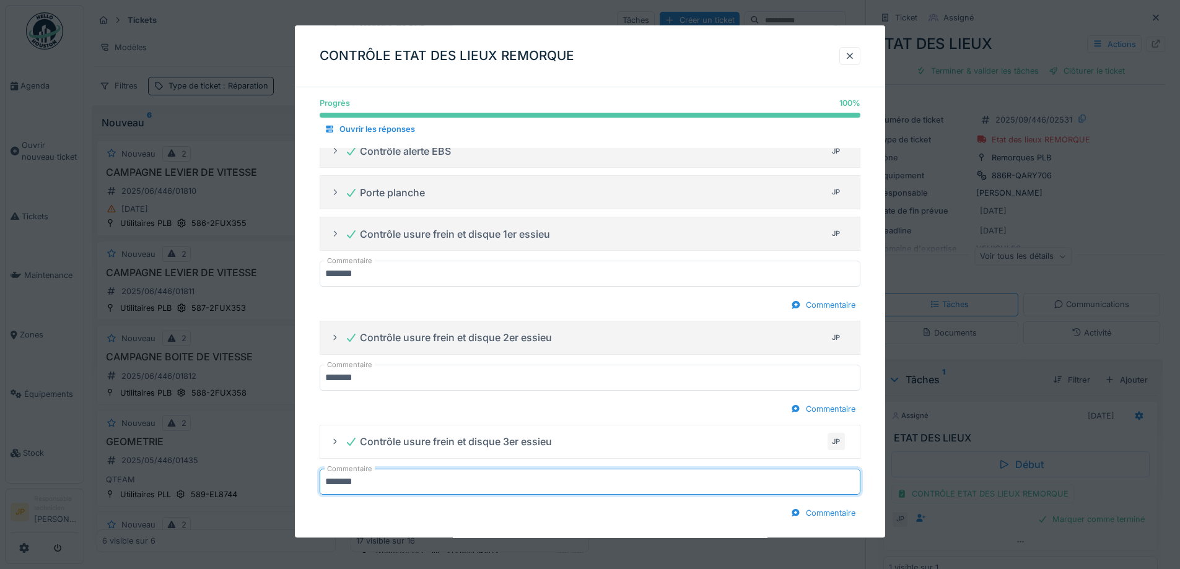
scroll to position [660, 0]
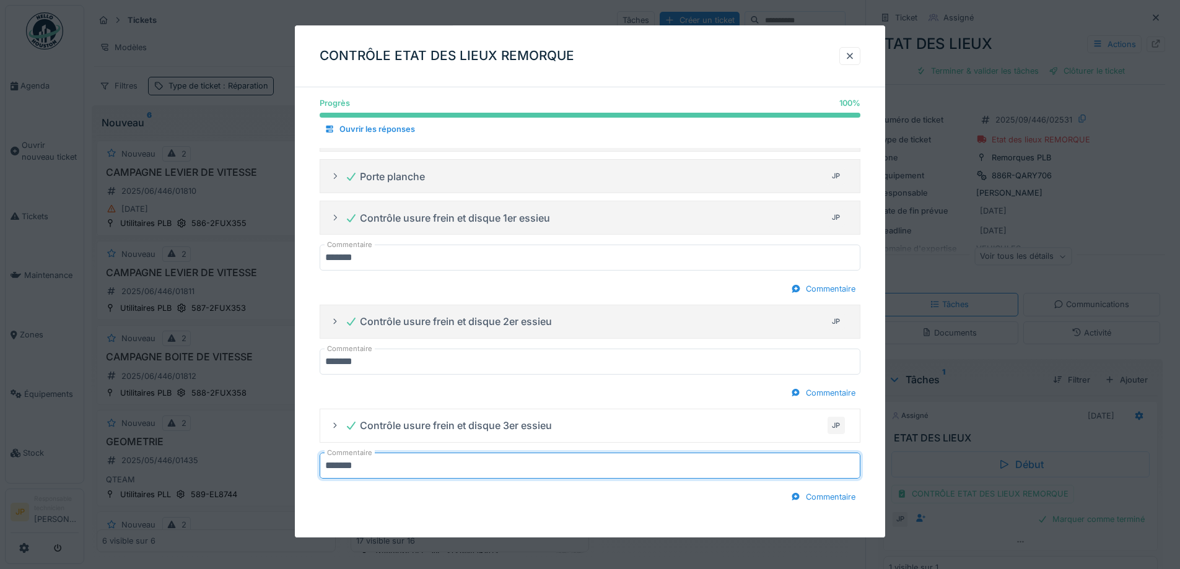
click at [695, 504] on div "Commentaire" at bounding box center [590, 497] width 541 height 17
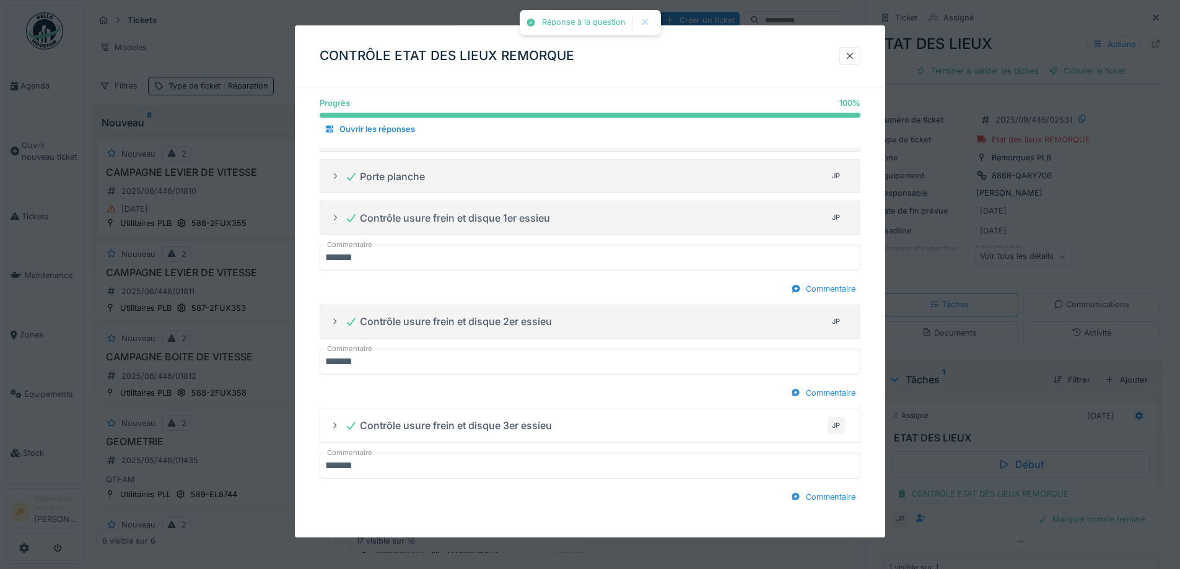
click at [855, 53] on div at bounding box center [850, 56] width 10 height 12
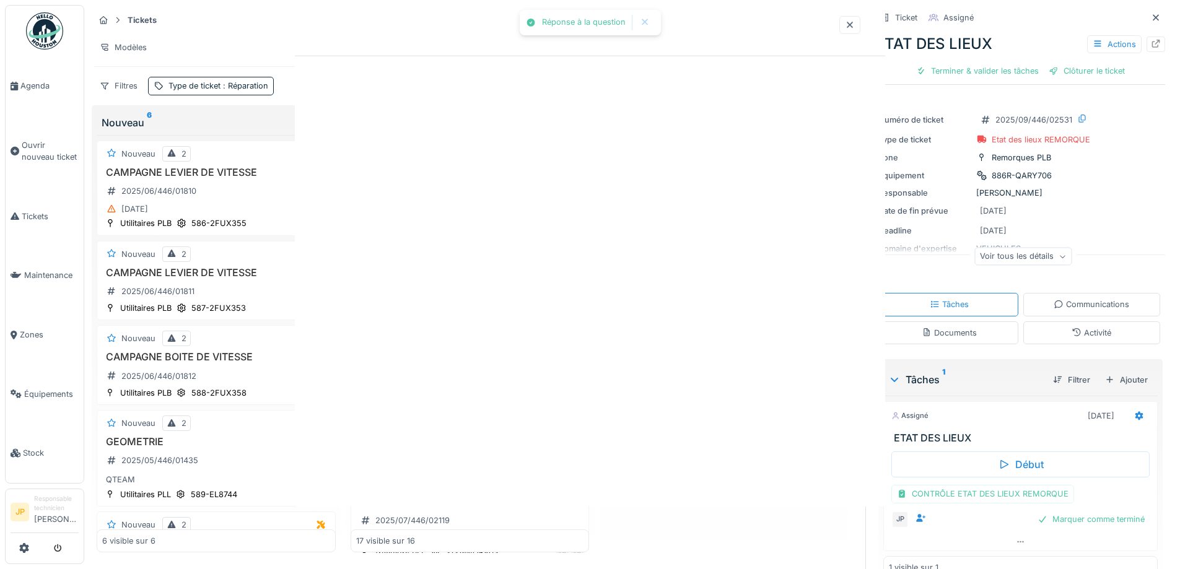
scroll to position [0, 0]
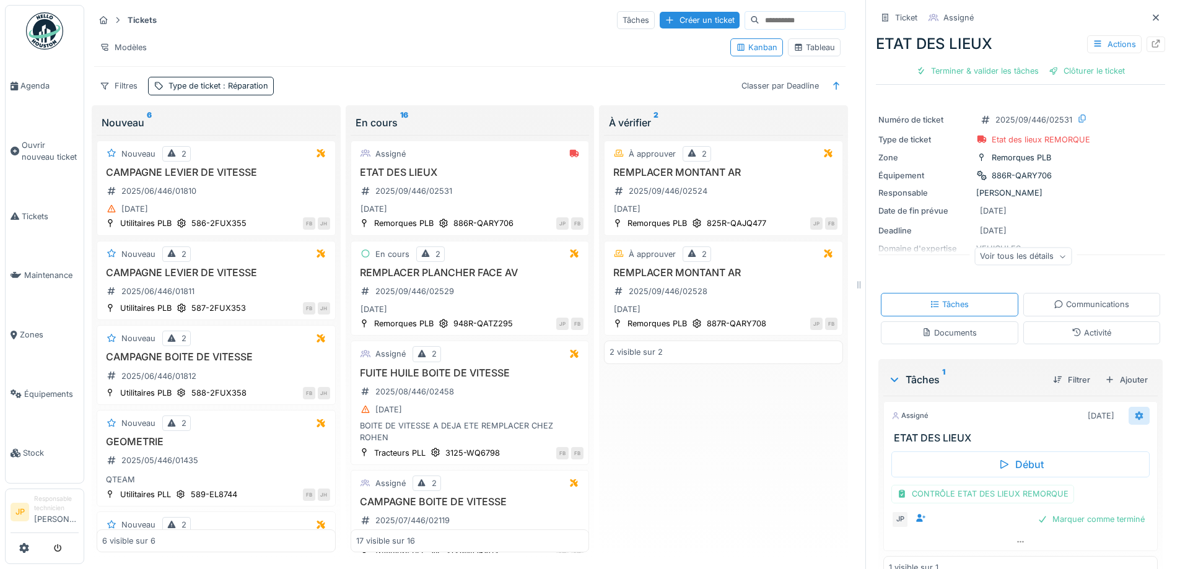
click at [1135, 411] on icon at bounding box center [1139, 415] width 8 height 9
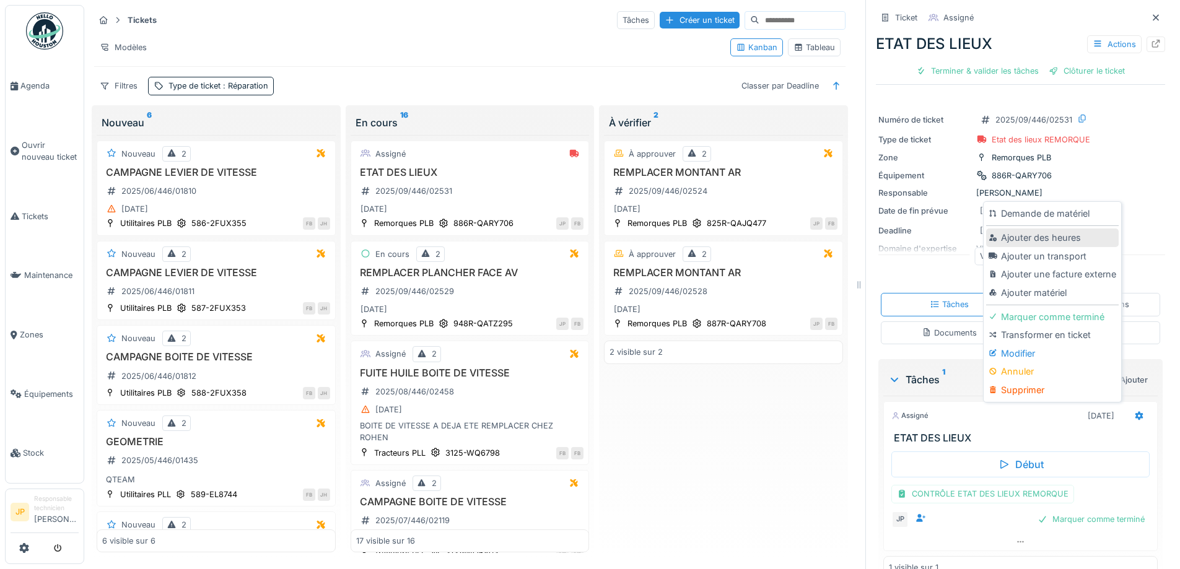
click at [1007, 232] on div "Ajouter des heures" at bounding box center [1052, 238] width 132 height 19
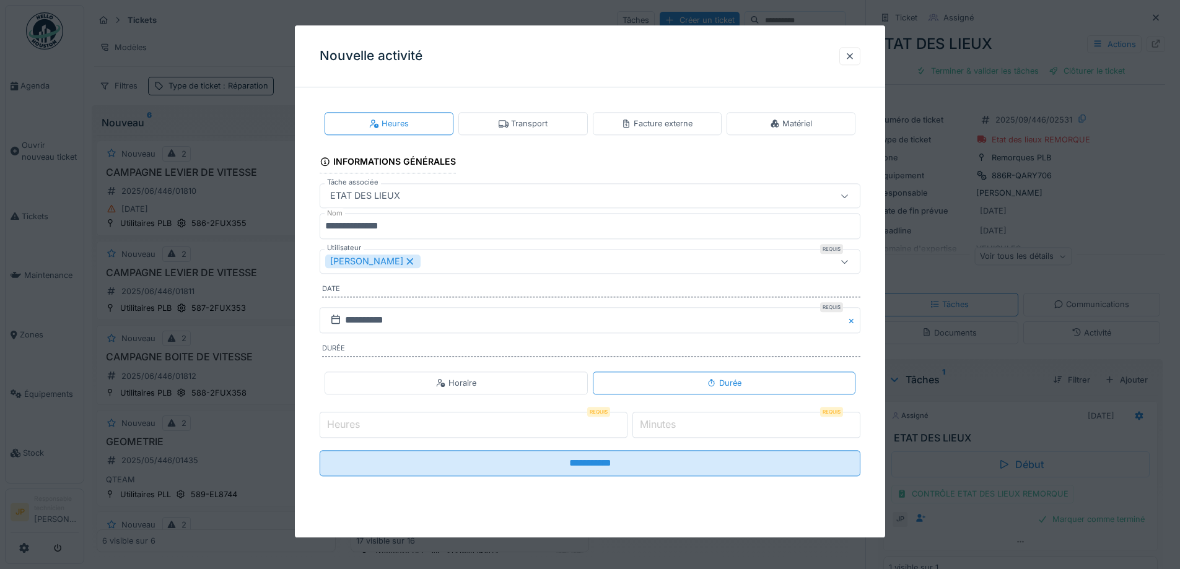
click at [390, 427] on input "Heures" at bounding box center [474, 425] width 308 height 26
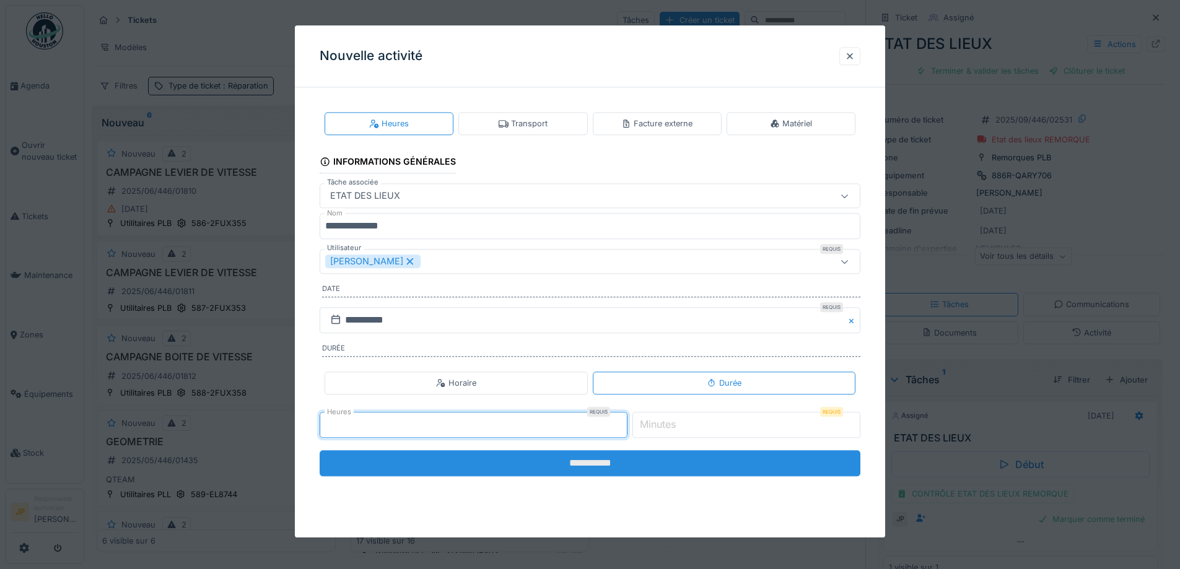
type input "*"
click at [504, 474] on input "**********" at bounding box center [590, 463] width 541 height 26
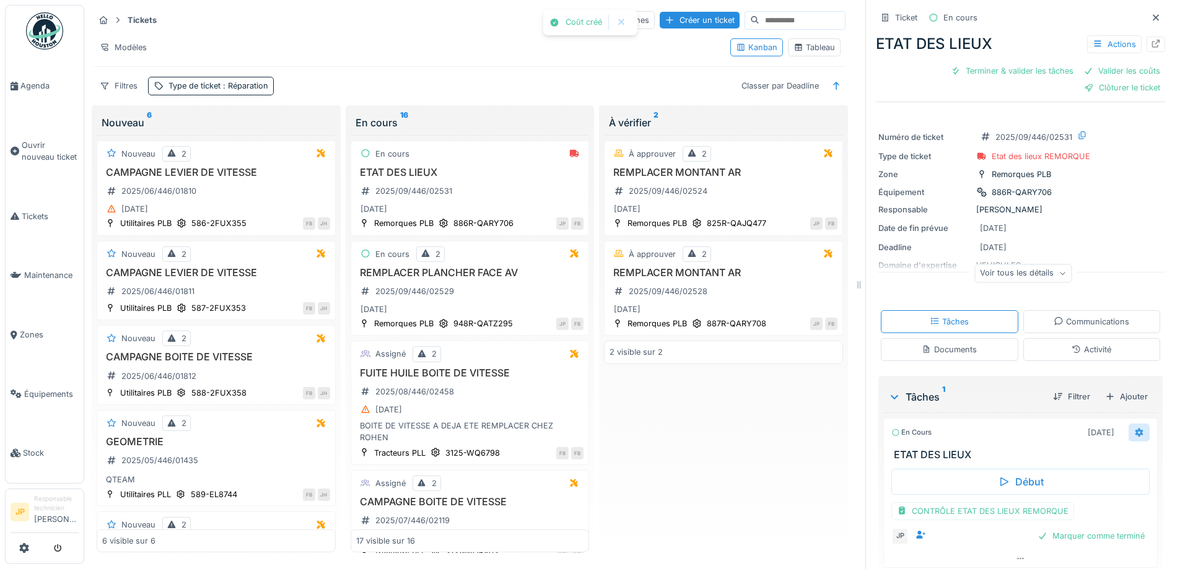
click at [1134, 429] on icon at bounding box center [1139, 433] width 10 height 8
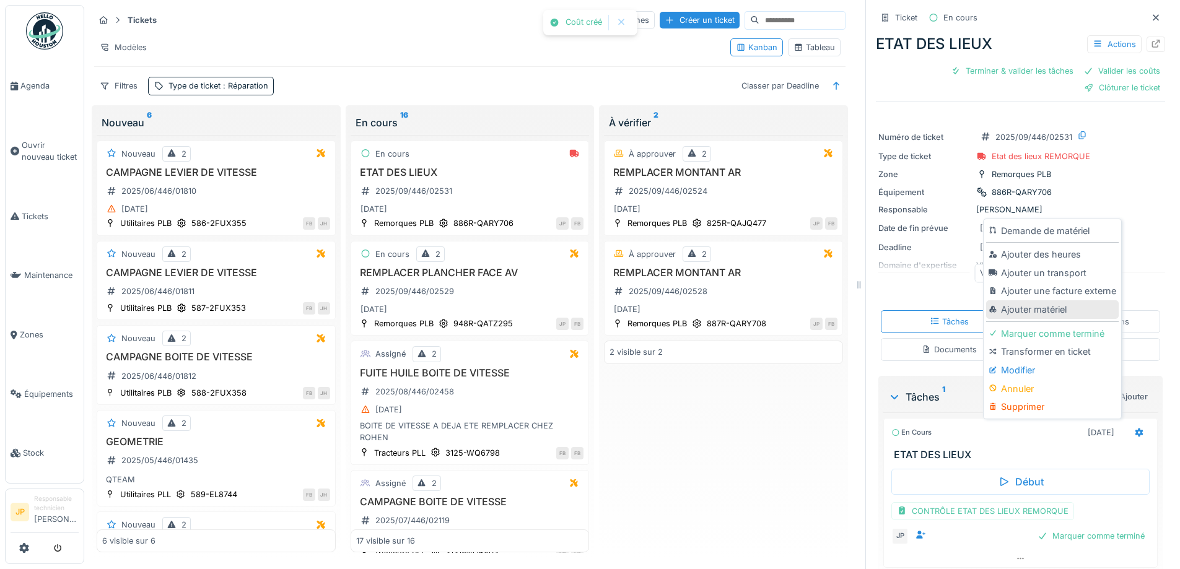
click at [1061, 302] on div "Ajouter matériel" at bounding box center [1052, 309] width 132 height 19
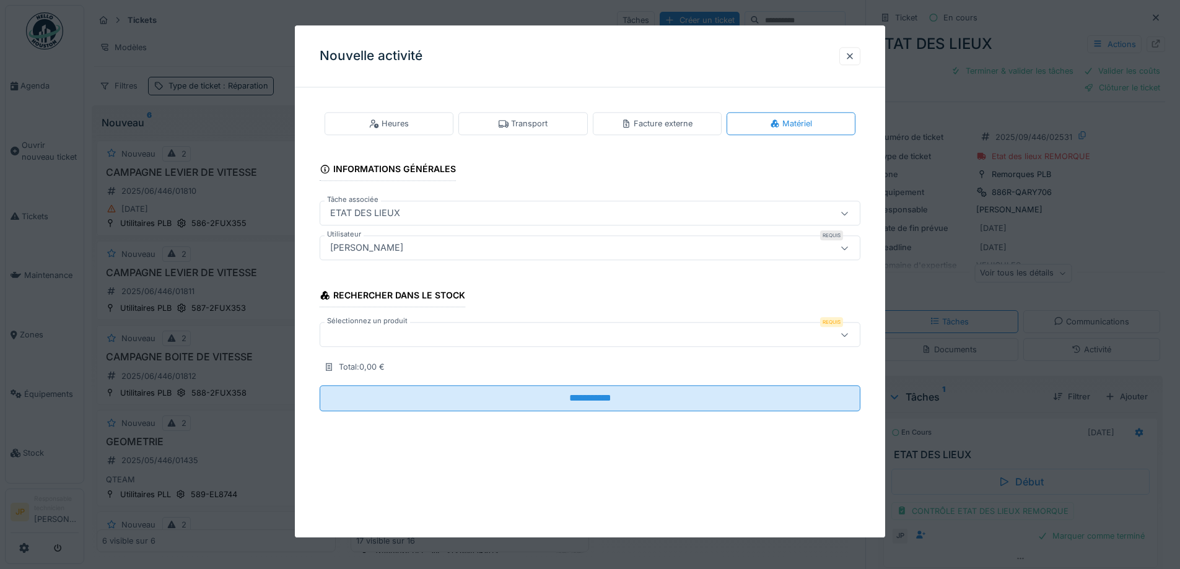
click at [362, 331] on div at bounding box center [558, 335] width 466 height 14
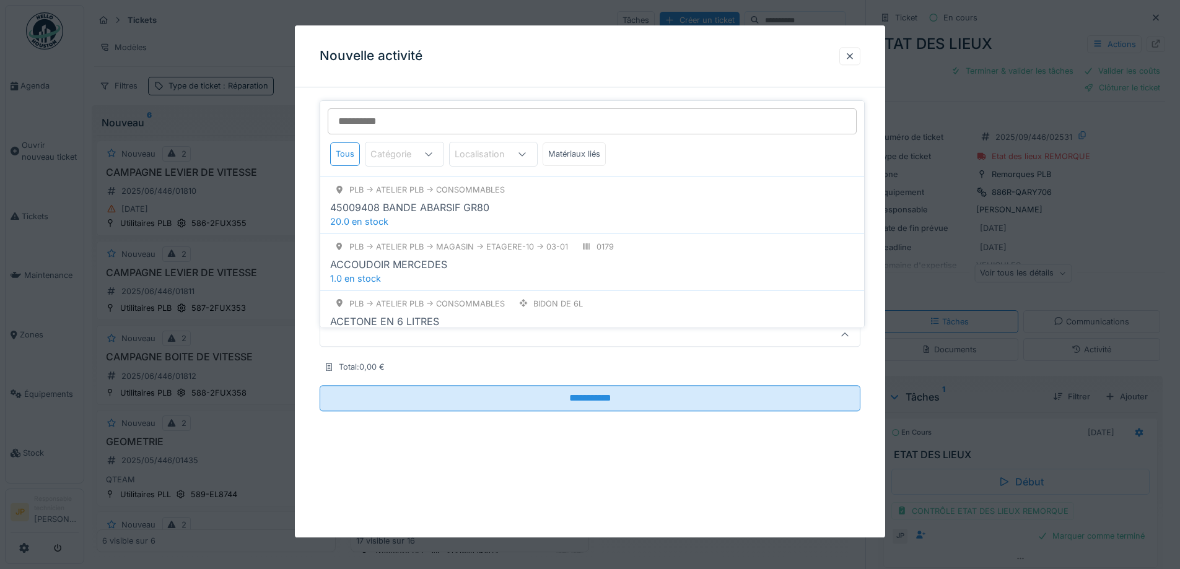
click at [393, 121] on input "Sélectionnez un produit" at bounding box center [592, 121] width 529 height 26
type input "*****"
click at [531, 257] on div "CISEAUX DE TOIT BERGER 610MM" at bounding box center [592, 264] width 524 height 15
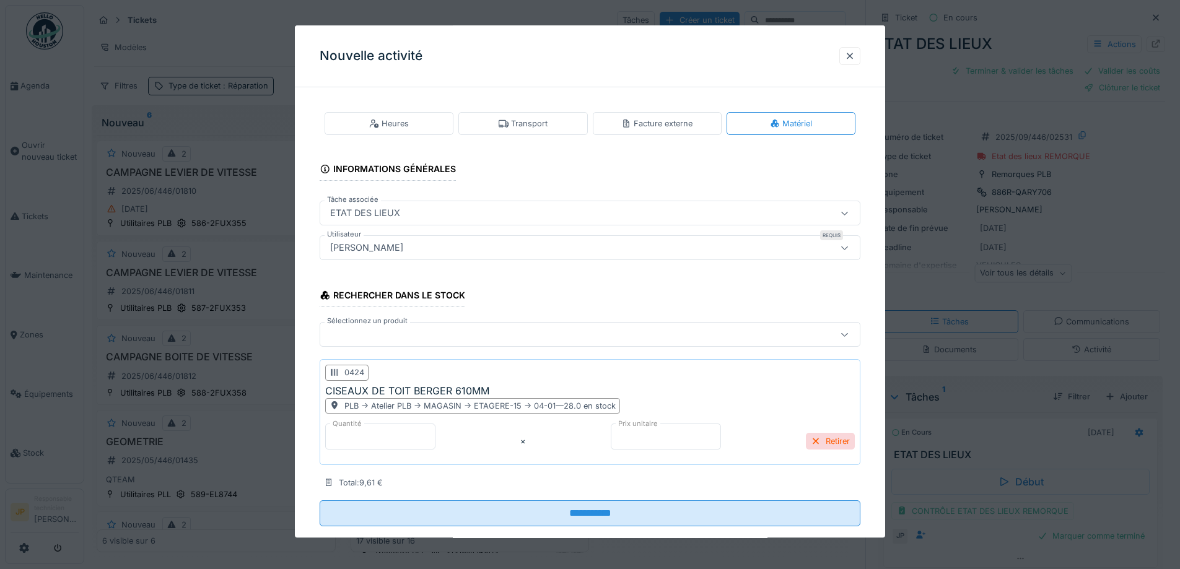
click at [363, 331] on div at bounding box center [558, 335] width 466 height 14
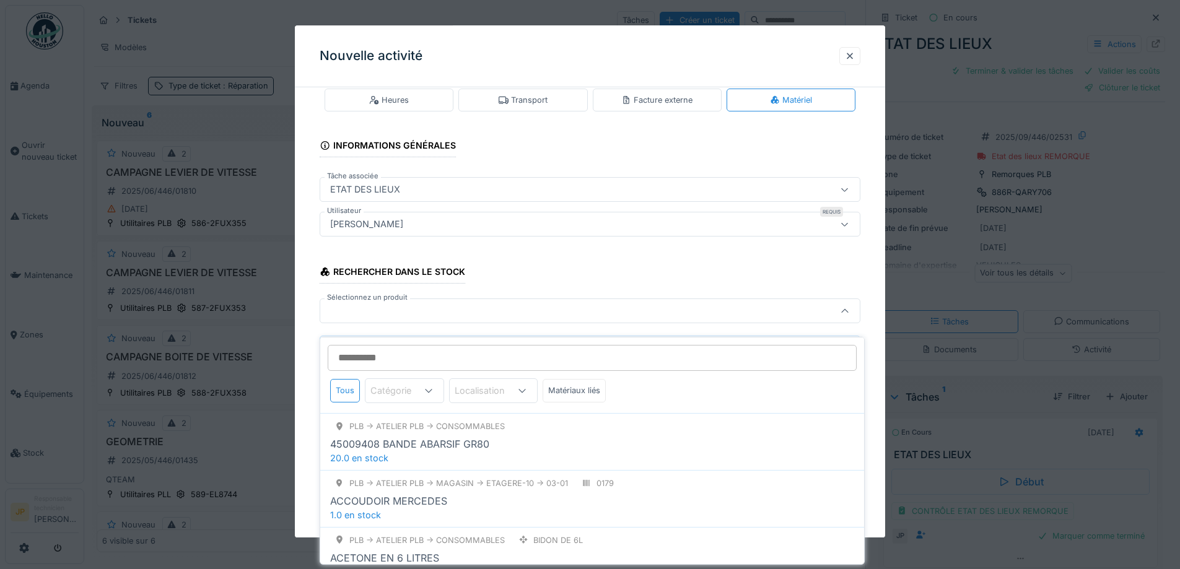
click at [386, 356] on input "Sélectionnez un produit" at bounding box center [592, 358] width 529 height 26
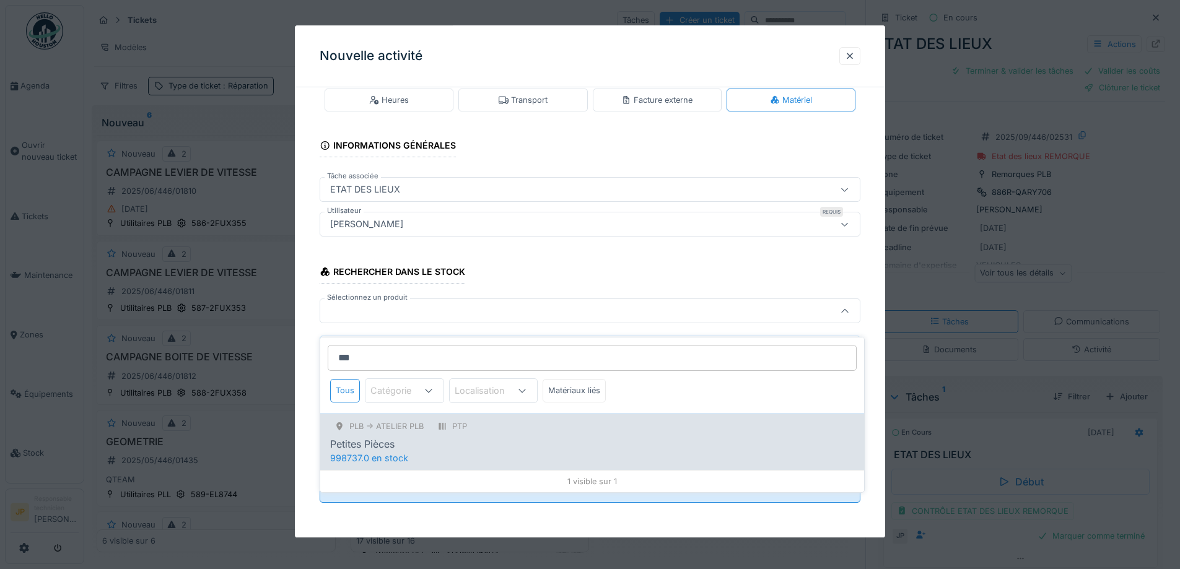
type input "***"
click at [500, 457] on div "PLB -> Atelier PLB PTP Petites Pièces 998737.0 en stock" at bounding box center [592, 441] width 544 height 57
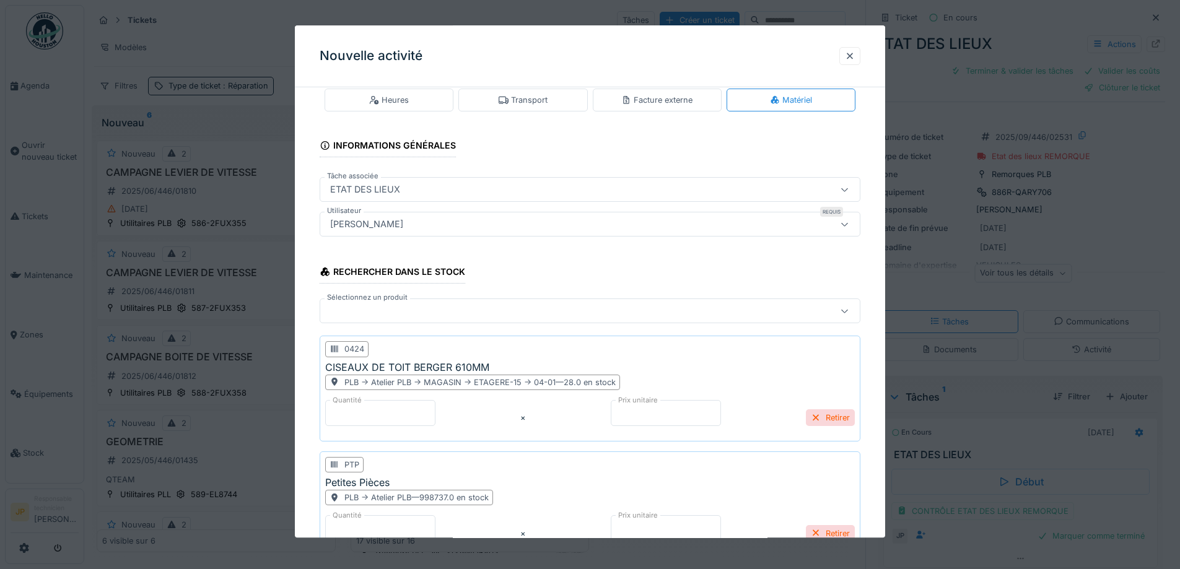
click at [369, 308] on div at bounding box center [558, 312] width 466 height 14
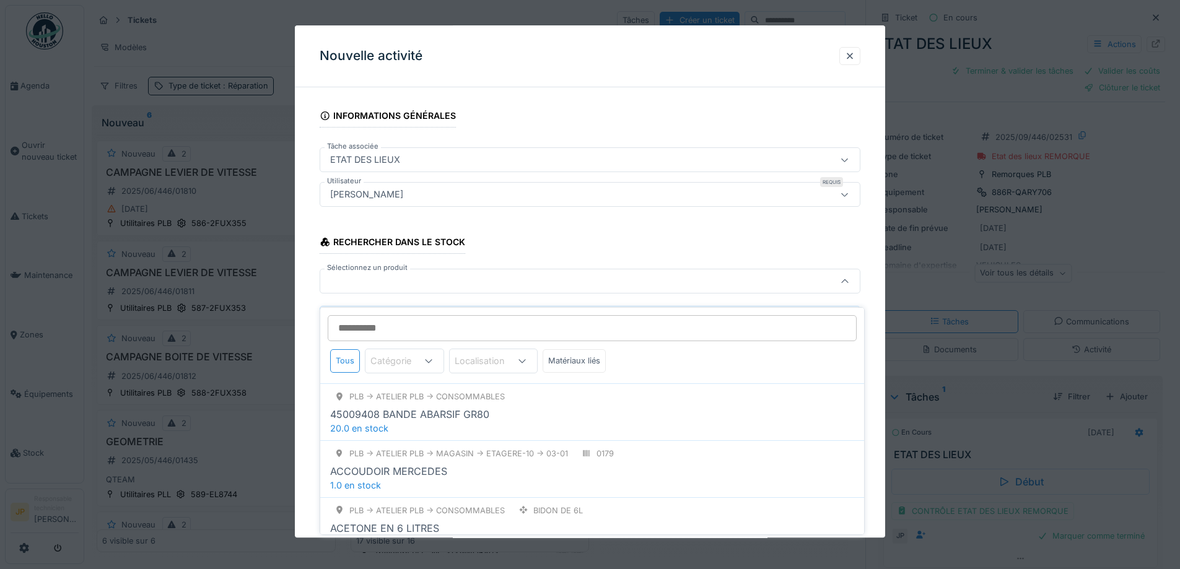
click at [366, 315] on input "Sélectionnez un produit" at bounding box center [592, 328] width 529 height 26
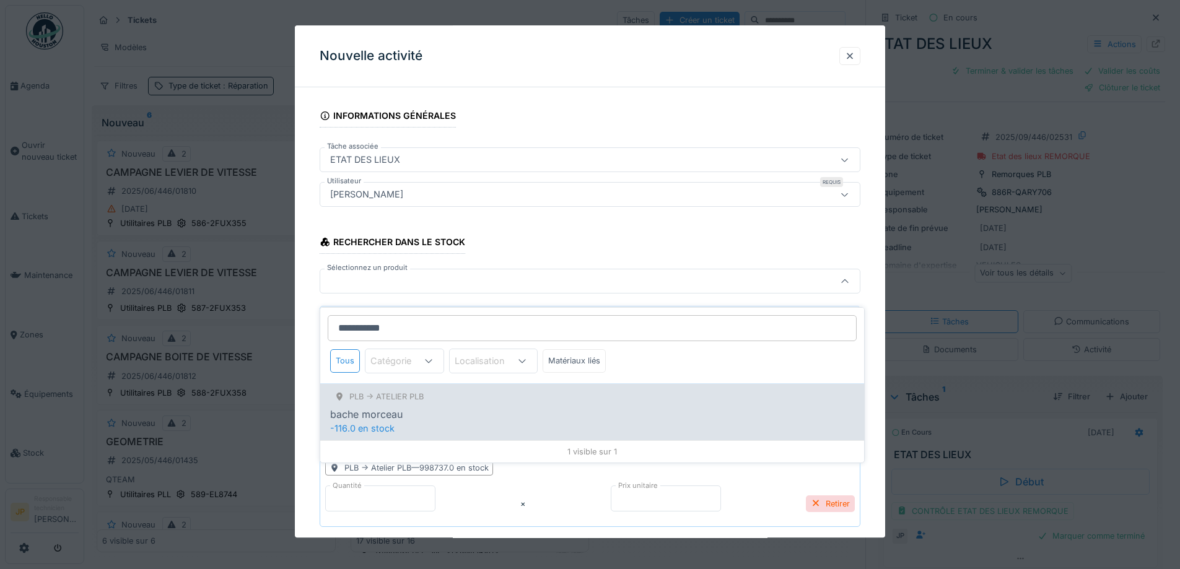
type input "**********"
click at [426, 396] on div "PLB -> Atelier PLB bache morceau" at bounding box center [592, 405] width 524 height 33
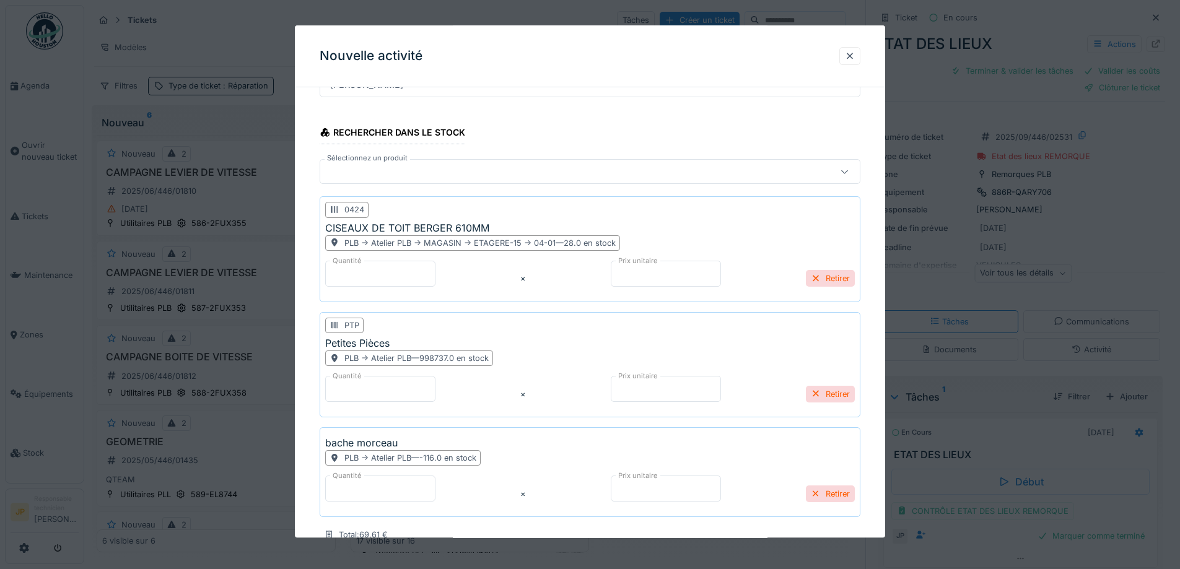
scroll to position [239, 0]
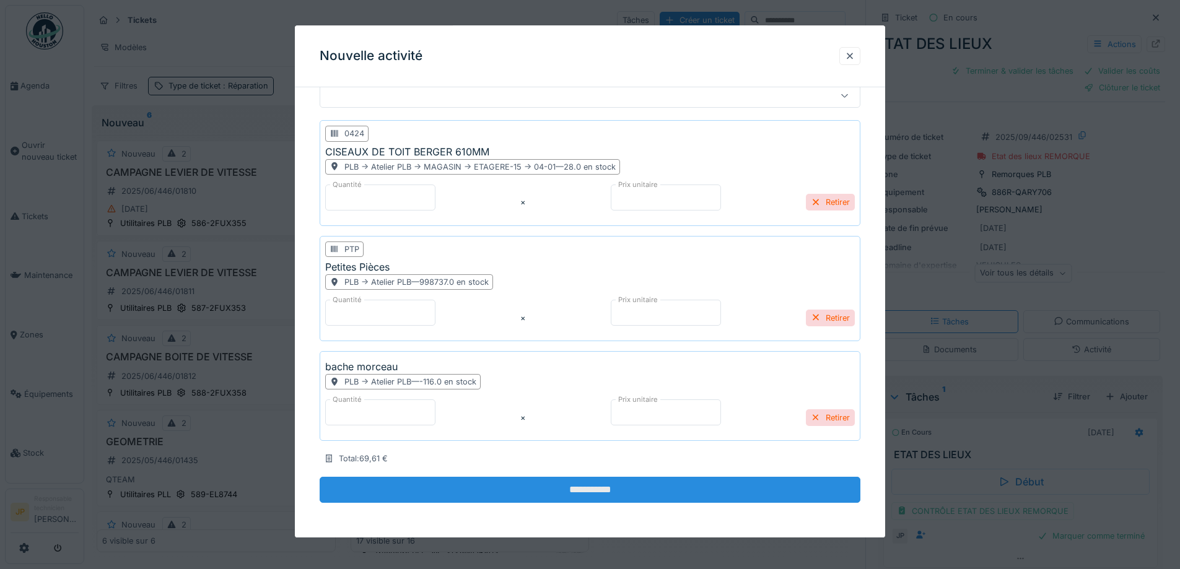
click at [588, 498] on input "**********" at bounding box center [590, 490] width 541 height 26
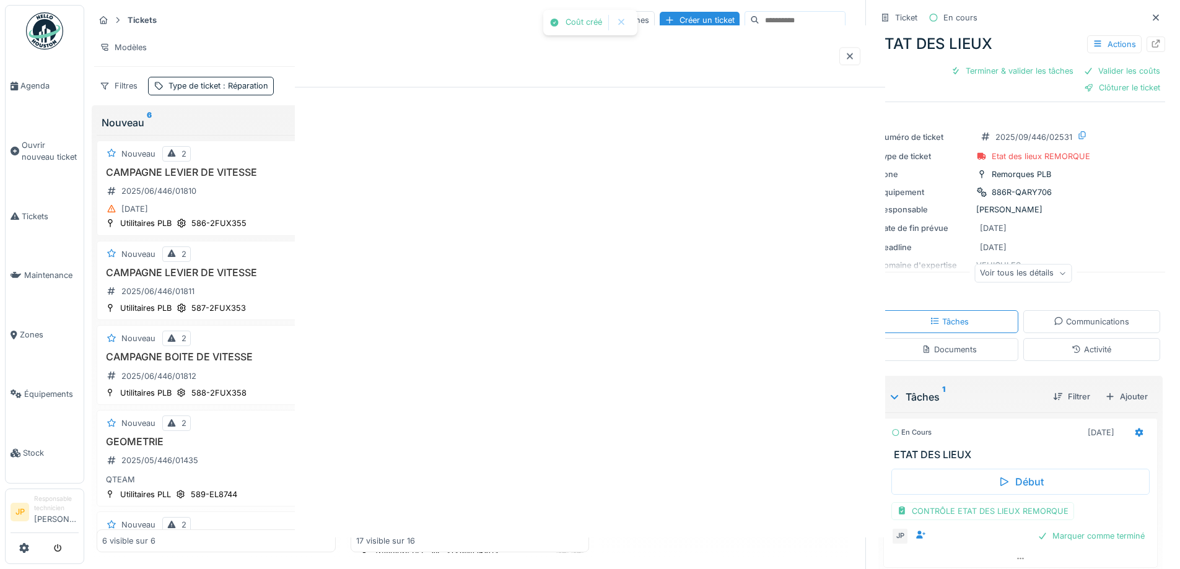
scroll to position [0, 0]
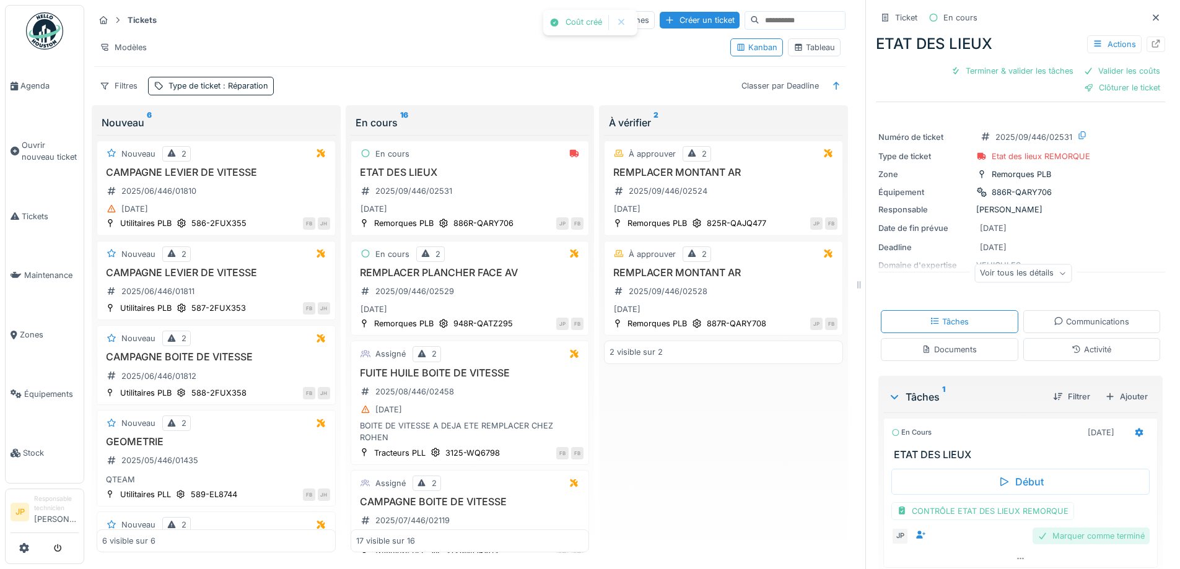
click at [1058, 533] on div "Marquer comme terminé" at bounding box center [1090, 536] width 117 height 17
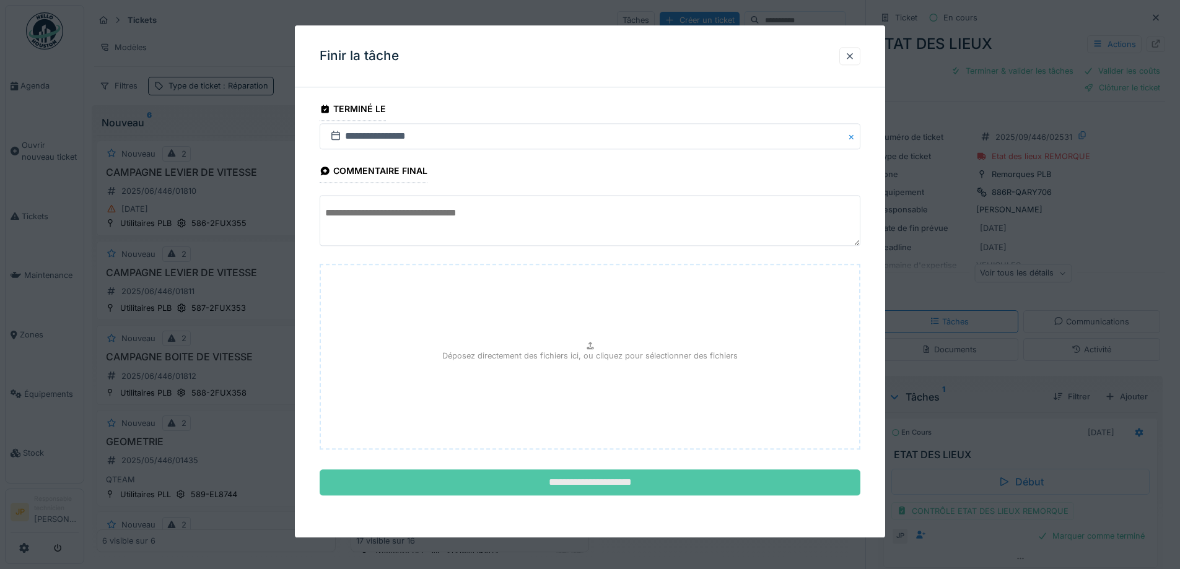
click at [593, 486] on input "**********" at bounding box center [590, 483] width 541 height 26
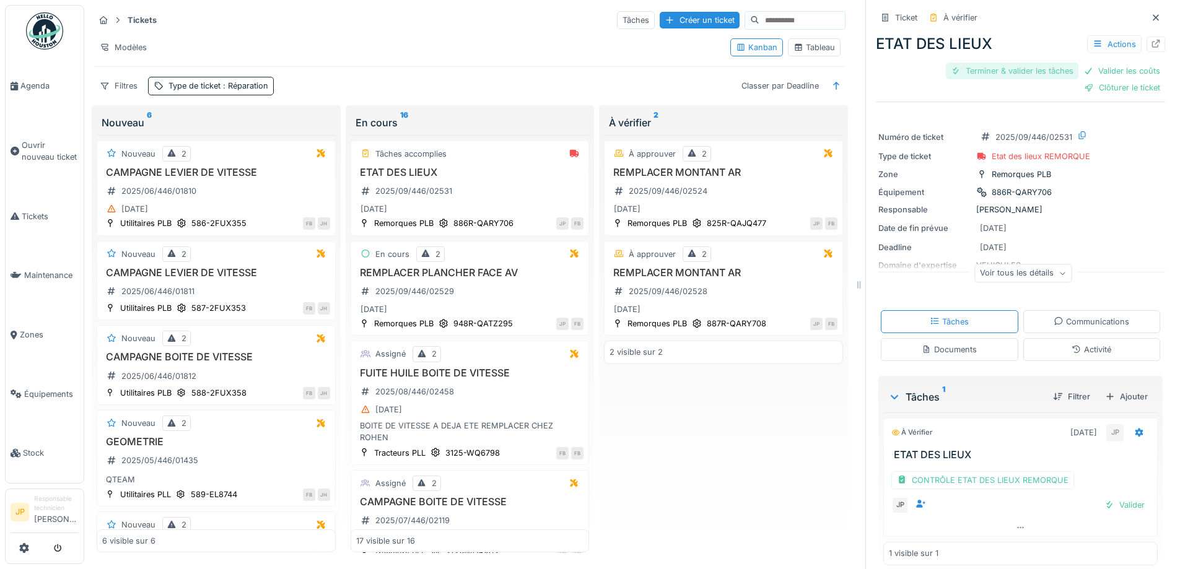
click at [993, 64] on div "Terminer & valider les tâches" at bounding box center [1012, 71] width 133 height 17
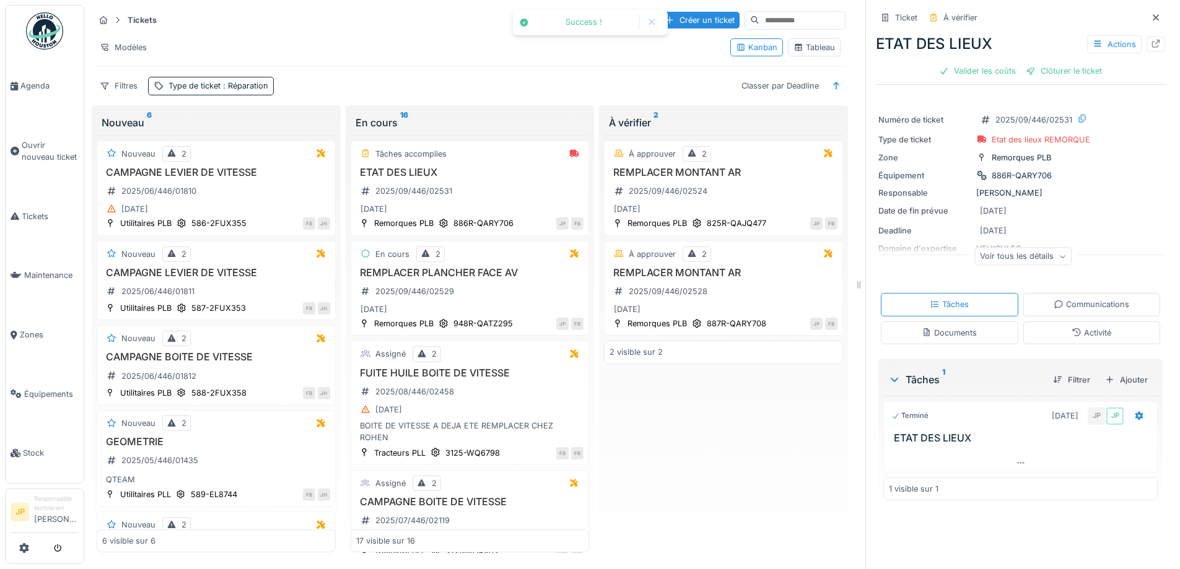
click at [998, 63] on div "Valider les coûts" at bounding box center [977, 71] width 87 height 17
click at [1006, 63] on div "Clôturer le ticket" at bounding box center [1020, 71] width 86 height 17
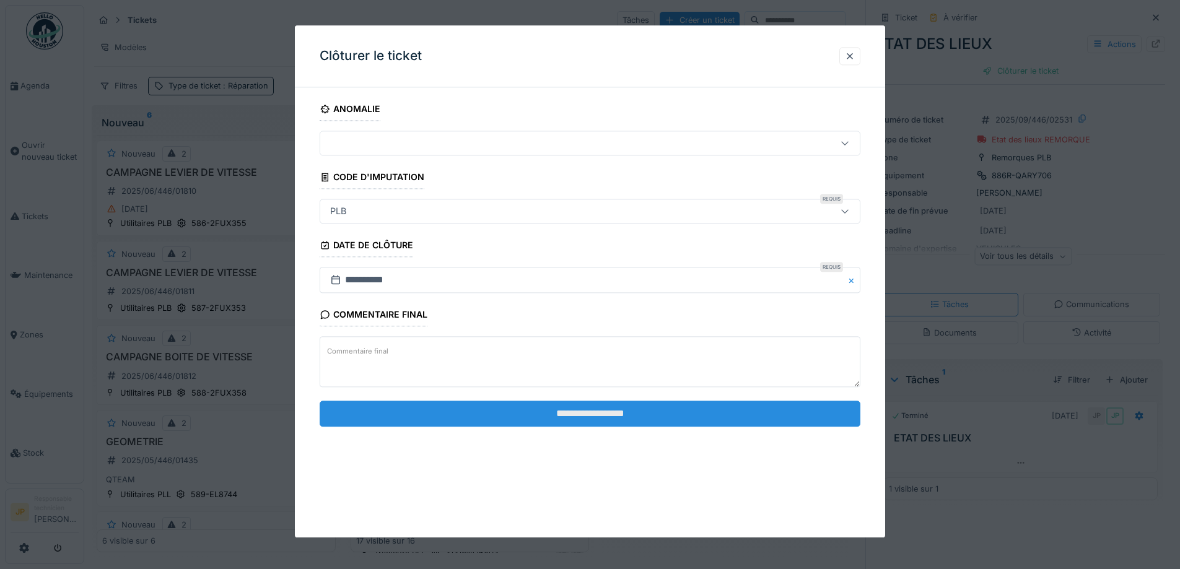
click at [588, 426] on fieldset "**********" at bounding box center [590, 266] width 541 height 339
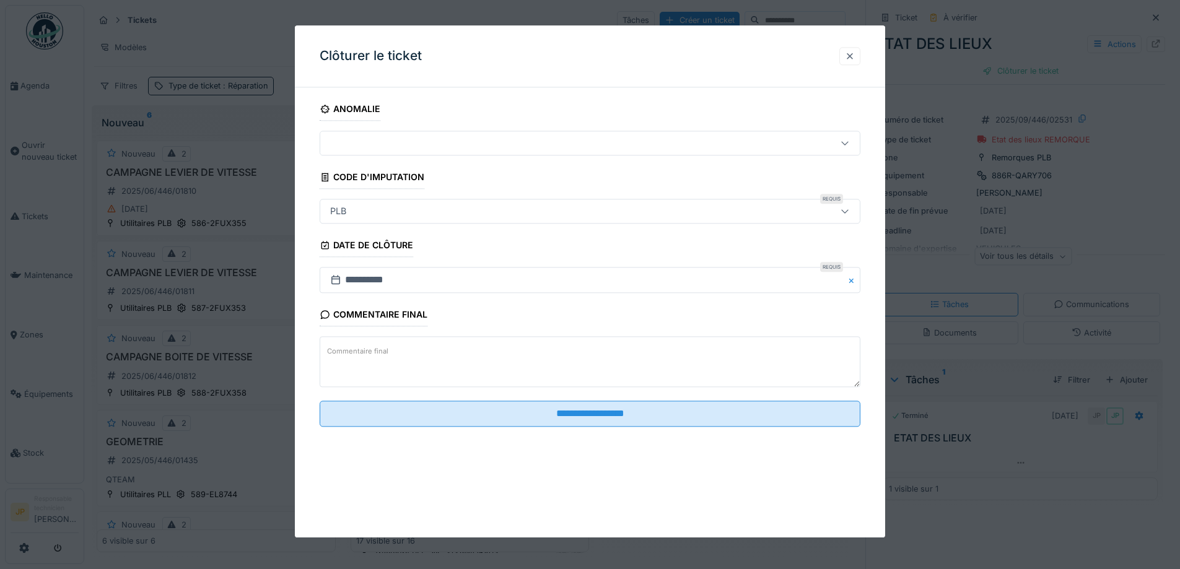
click at [853, 56] on div at bounding box center [850, 56] width 10 height 12
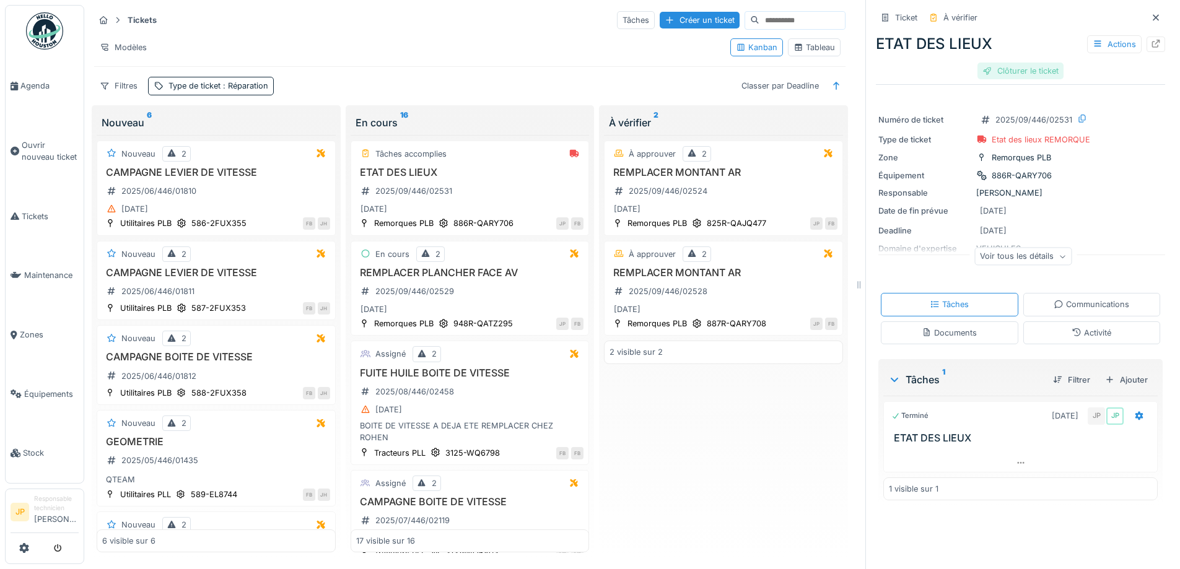
click at [1013, 63] on div "Clôturer le ticket" at bounding box center [1020, 71] width 86 height 17
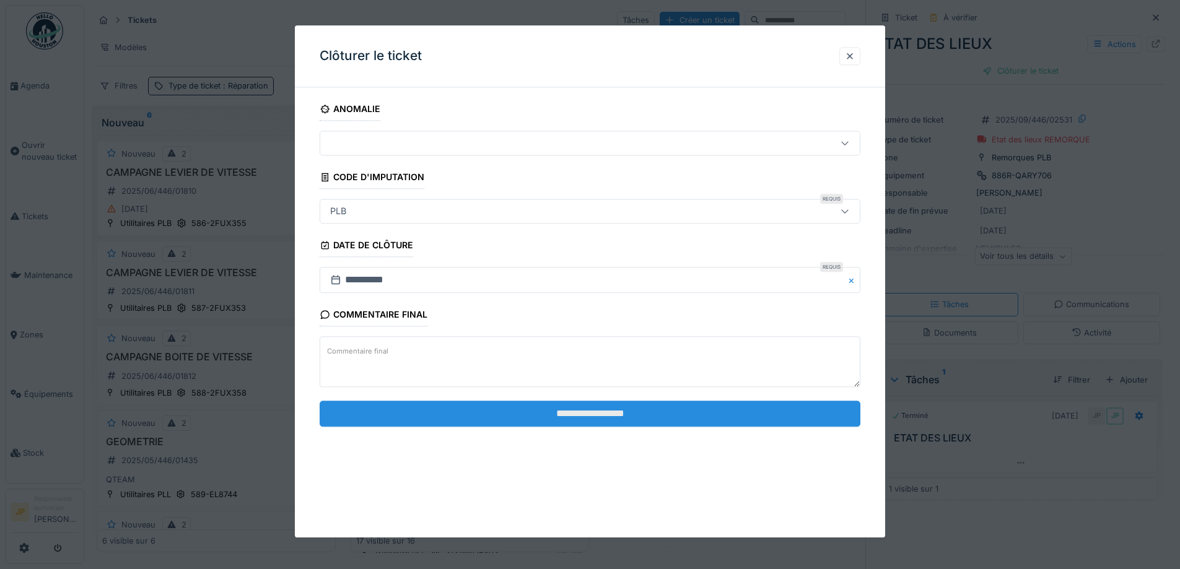
click at [565, 406] on input "**********" at bounding box center [590, 414] width 541 height 26
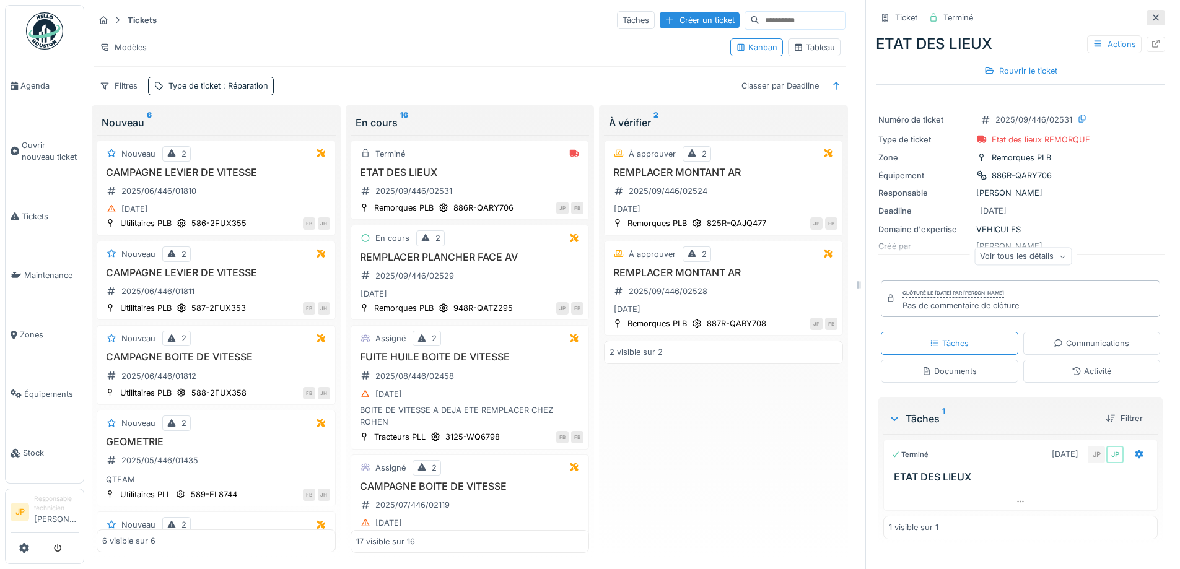
click at [1153, 14] on icon at bounding box center [1156, 17] width 6 height 6
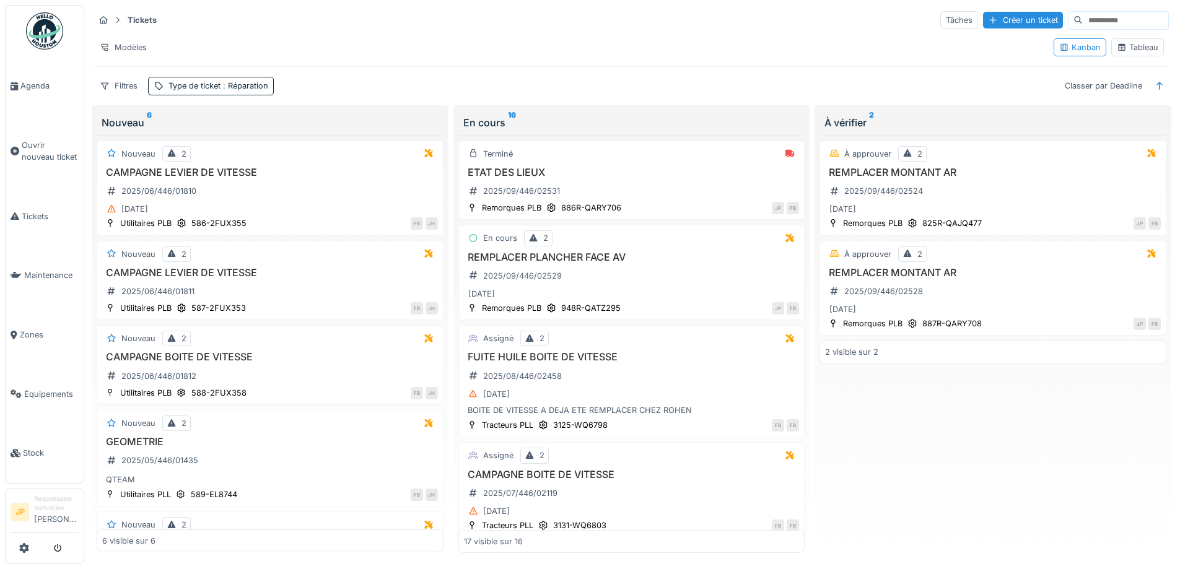
scroll to position [8, 0]
click at [19, 203] on link "Tickets" at bounding box center [45, 216] width 78 height 59
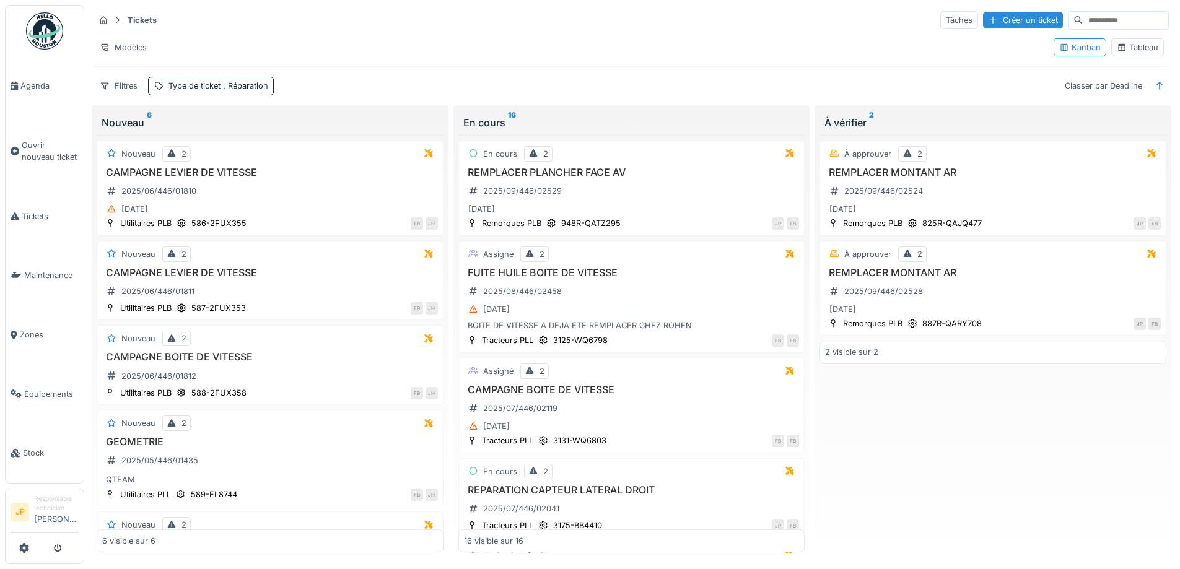
click at [1127, 51] on div "Tableau" at bounding box center [1137, 47] width 41 height 12
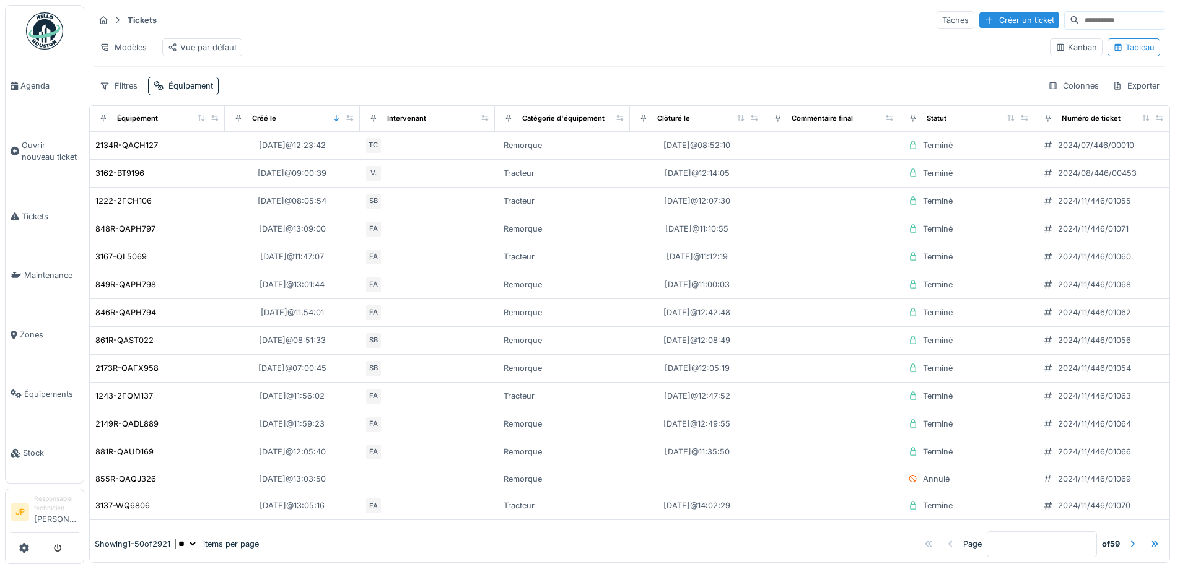
click at [1079, 17] on input at bounding box center [1121, 20] width 85 height 17
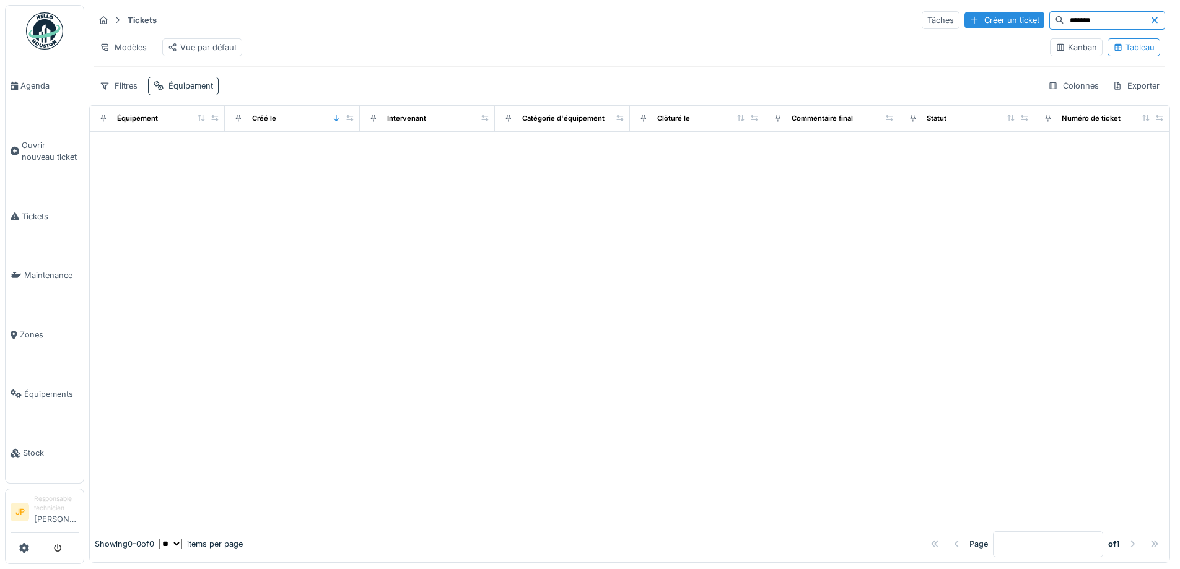
type input "*******"
click at [195, 92] on div "Équipement" at bounding box center [190, 86] width 45 height 12
click at [220, 151] on div "Sélectionner parmi les équipements" at bounding box center [233, 160] width 159 height 37
click at [249, 160] on div "Sélectionner parmi les équipements" at bounding box center [233, 160] width 159 height 17
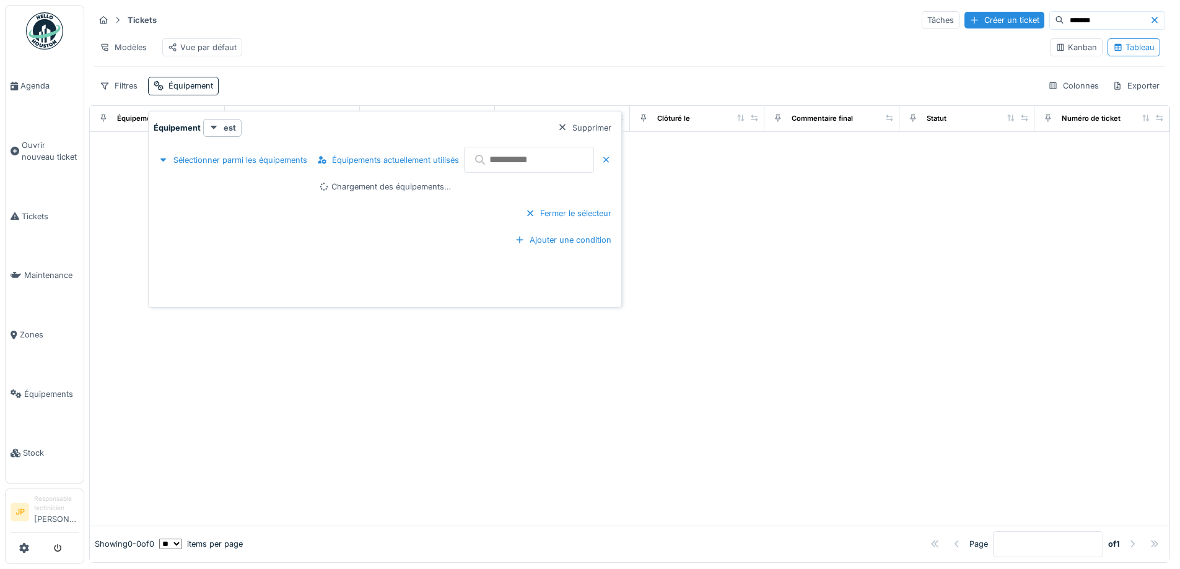
click at [504, 166] on input "text" at bounding box center [529, 160] width 130 height 26
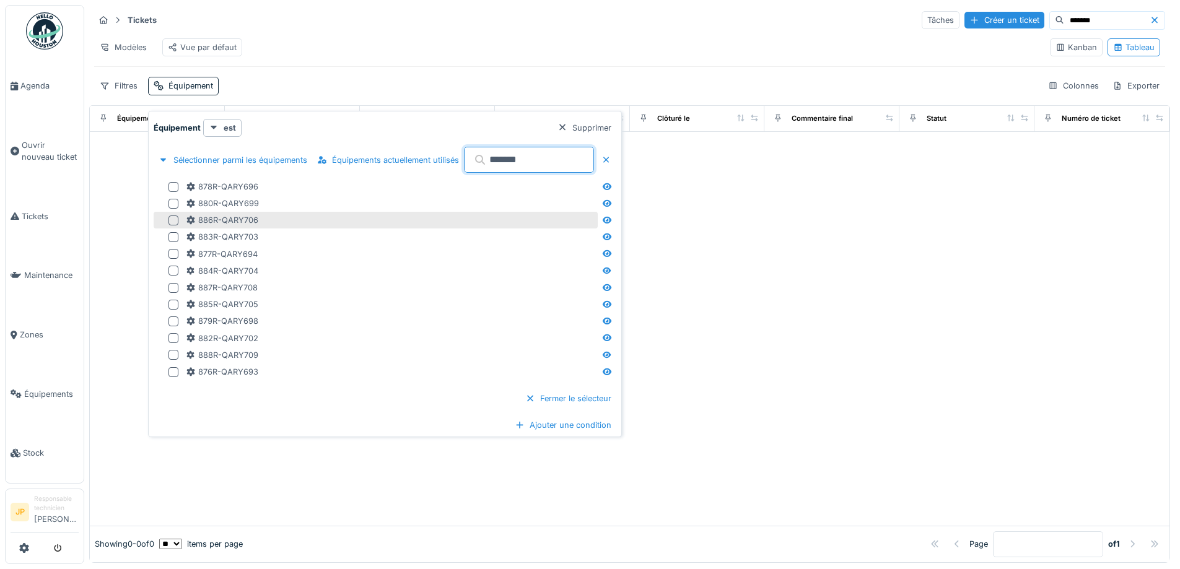
type input "*******"
click at [170, 224] on div at bounding box center [173, 221] width 10 height 10
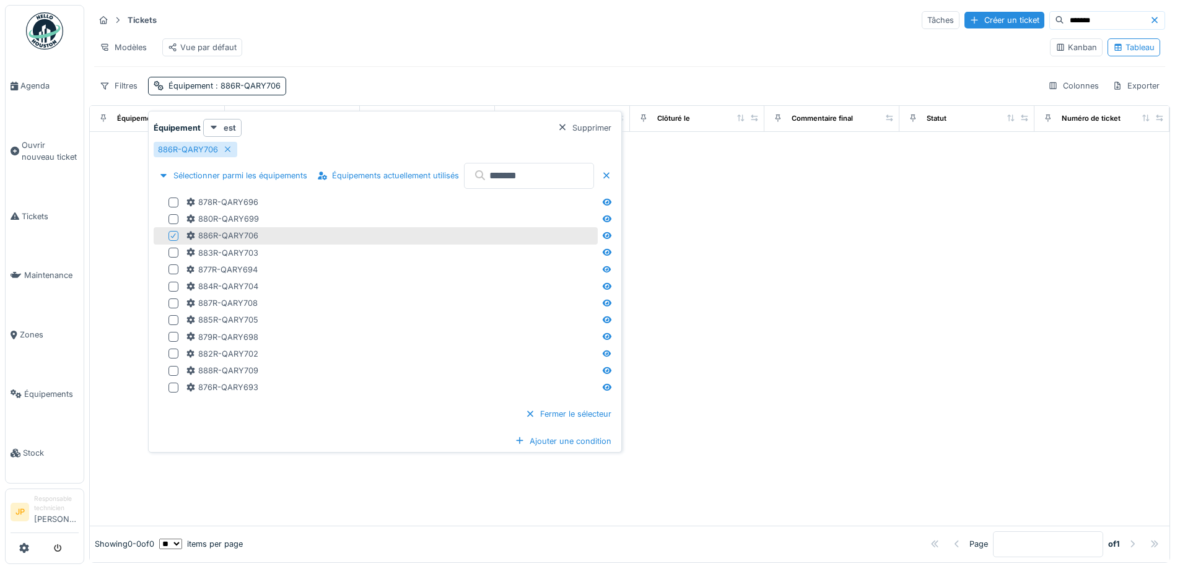
click at [824, 257] on div at bounding box center [630, 329] width 1080 height 394
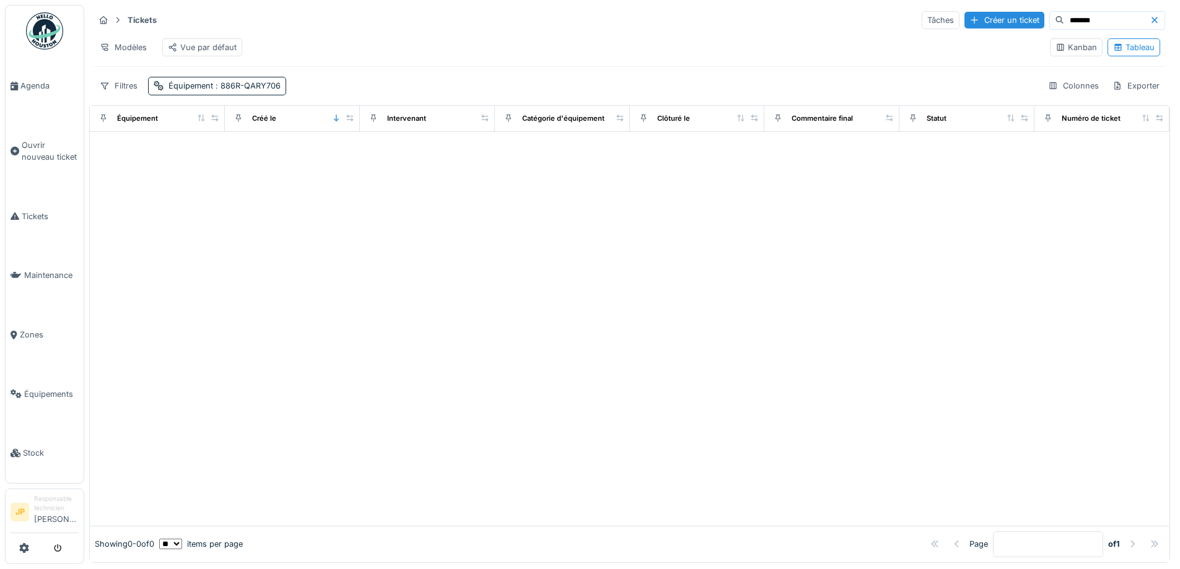
click at [1150, 16] on icon at bounding box center [1155, 20] width 10 height 8
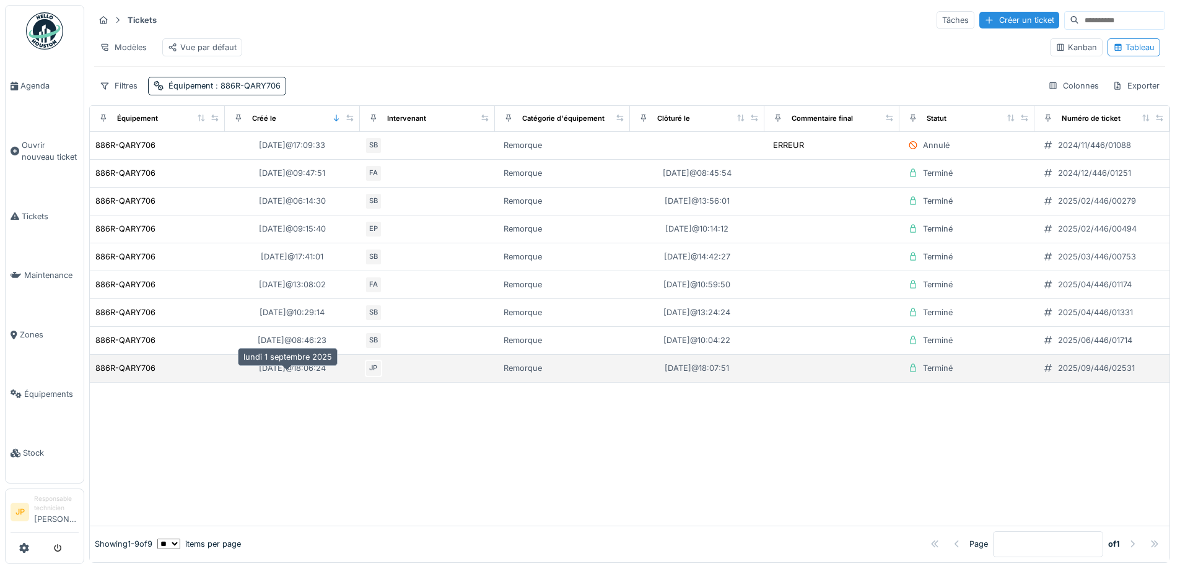
click at [294, 374] on div "01/09/2025 @ 18:06:24" at bounding box center [292, 368] width 67 height 12
